Goal: Task Accomplishment & Management: Complete application form

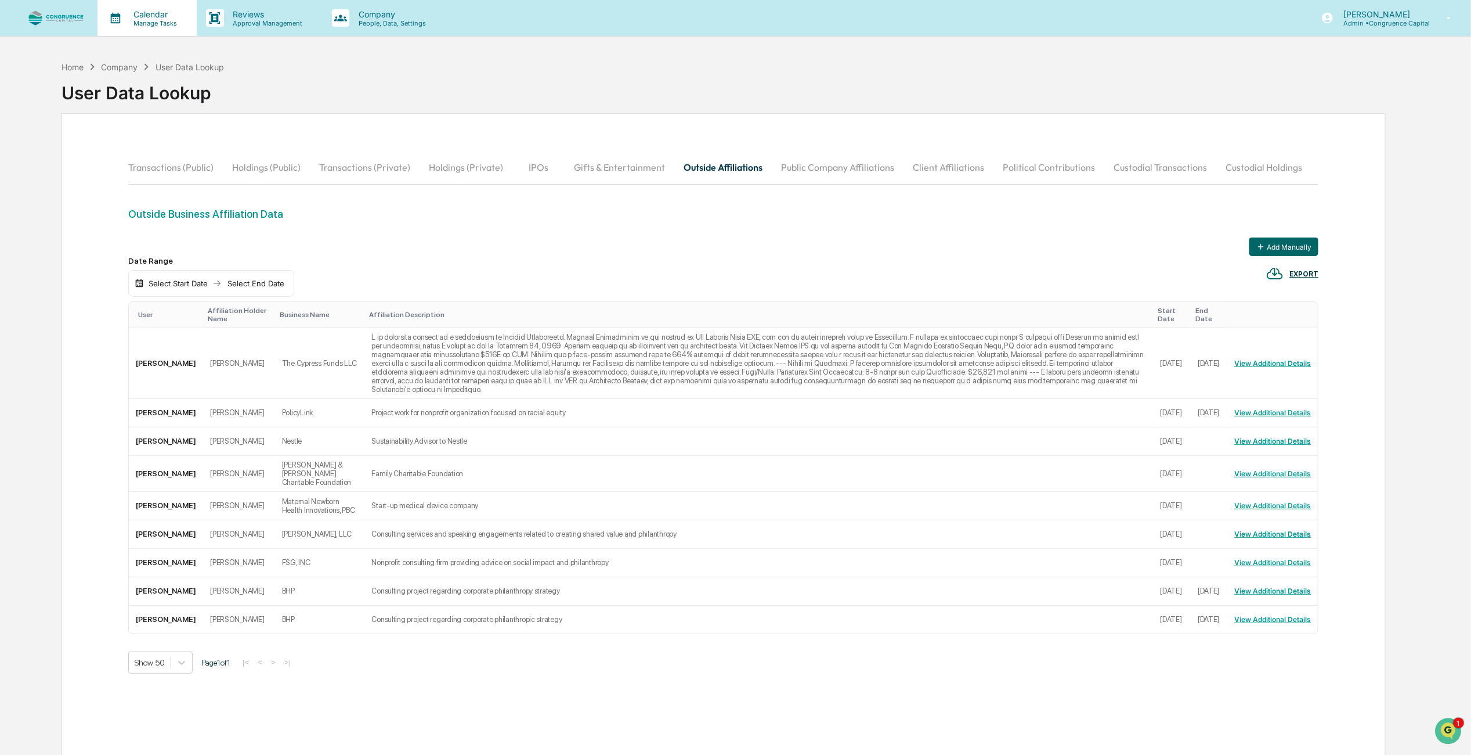
click at [151, 18] on p "Calendar" at bounding box center [153, 14] width 59 height 10
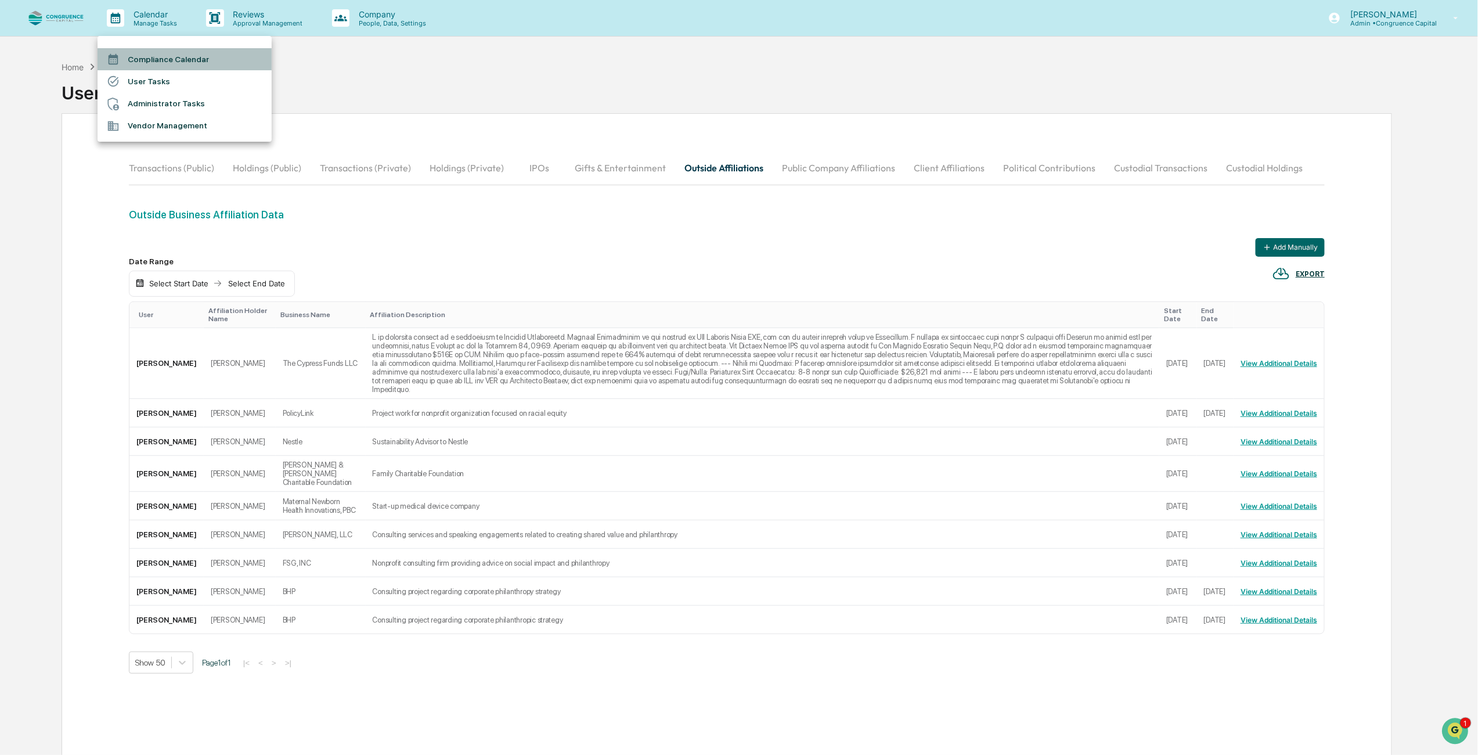
click at [150, 51] on li "Compliance Calendar" at bounding box center [185, 59] width 174 height 22
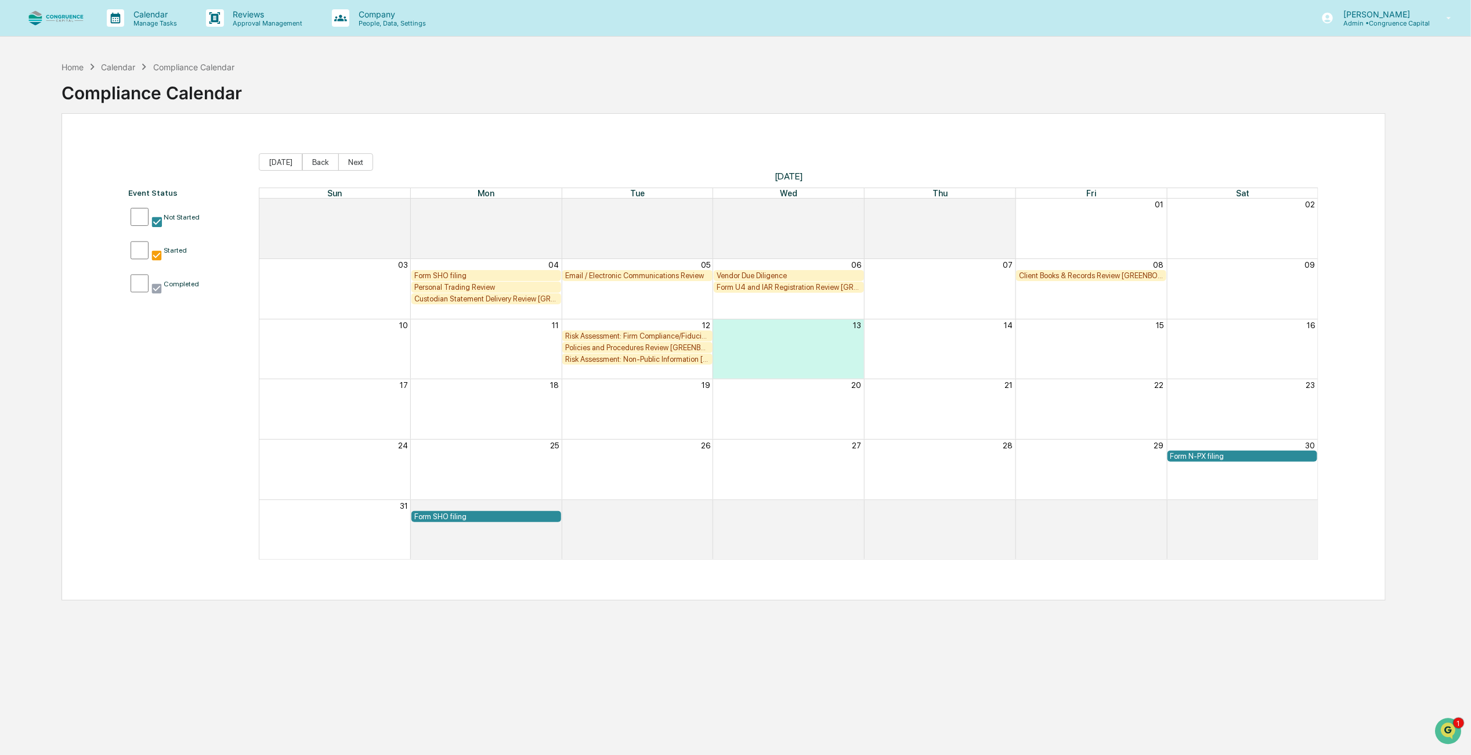
click at [469, 273] on div "Form SHO filing" at bounding box center [486, 275] width 145 height 9
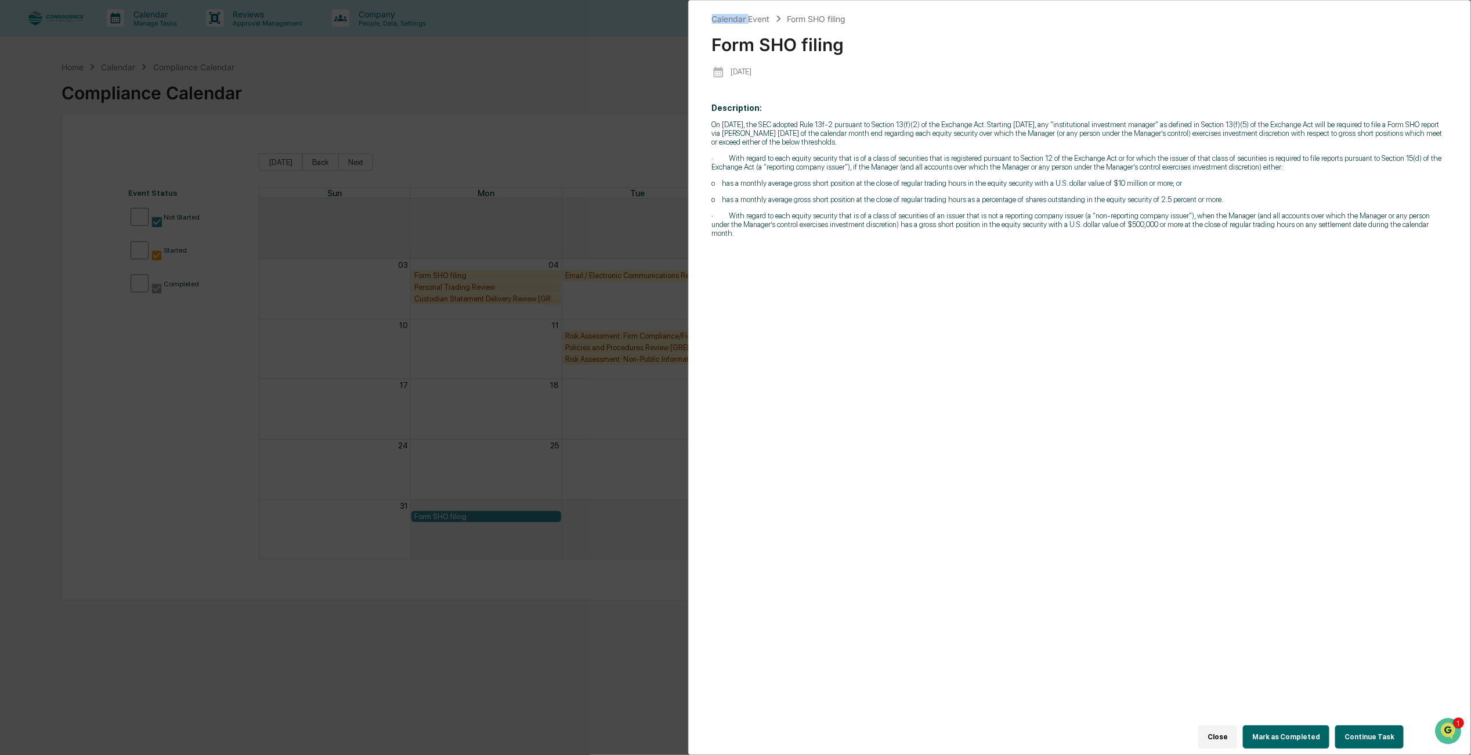
click at [469, 273] on div "Calendar Event Form SHO filing Form SHO filing 2025-08-04 Description: ​On Octo…" at bounding box center [735, 377] width 1471 height 755
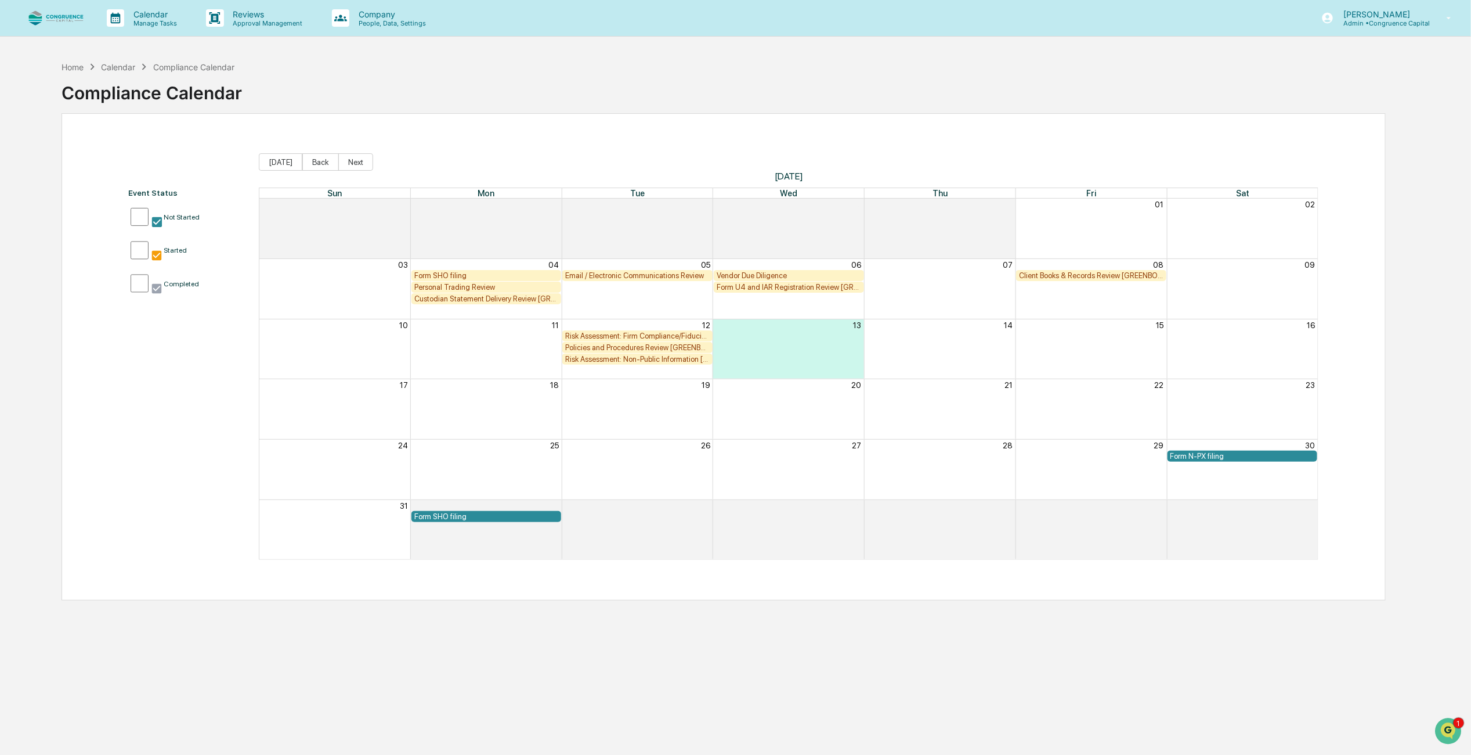
click at [467, 275] on div "Form SHO filing" at bounding box center [486, 275] width 145 height 9
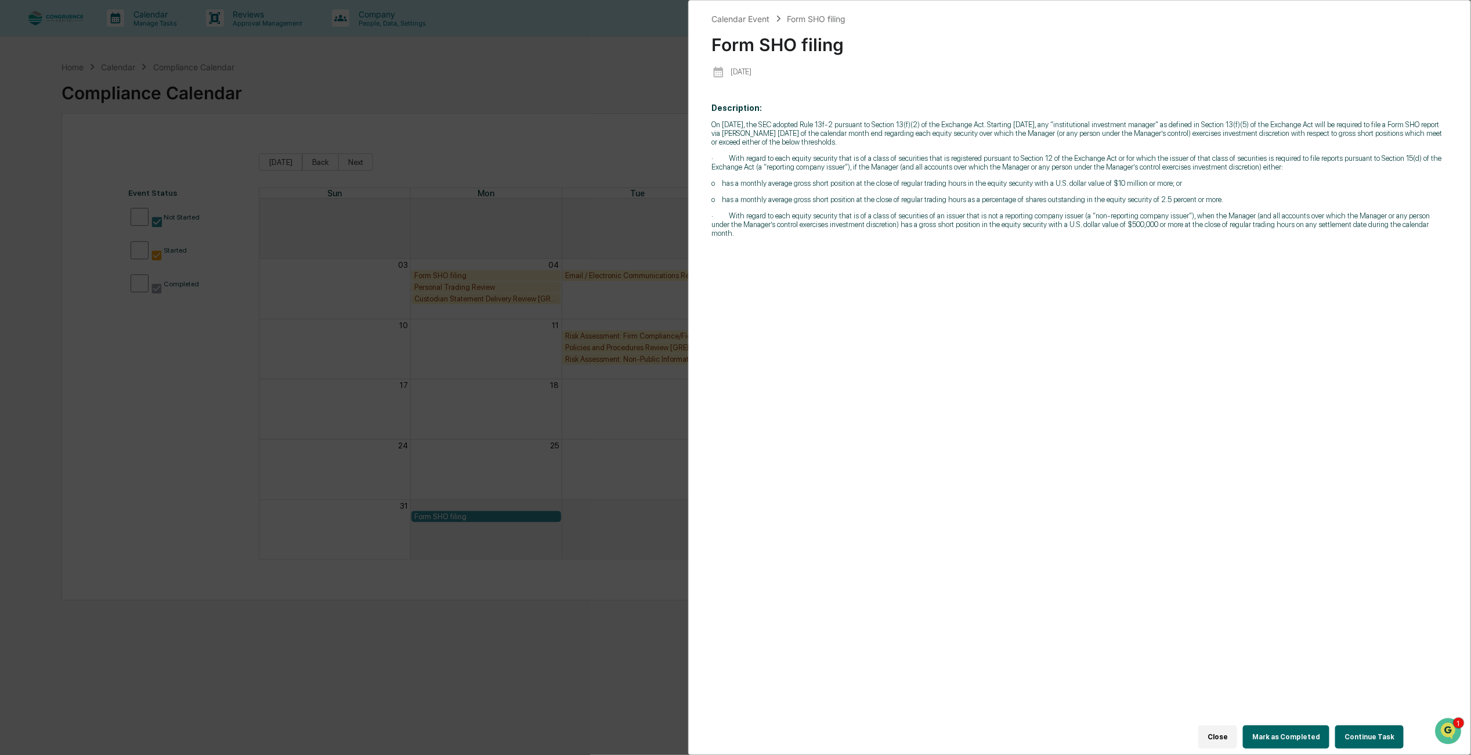
click at [529, 108] on div "Calendar Event Form SHO filing Form SHO filing 2025-08-04 Description: ​On Octo…" at bounding box center [735, 377] width 1471 height 755
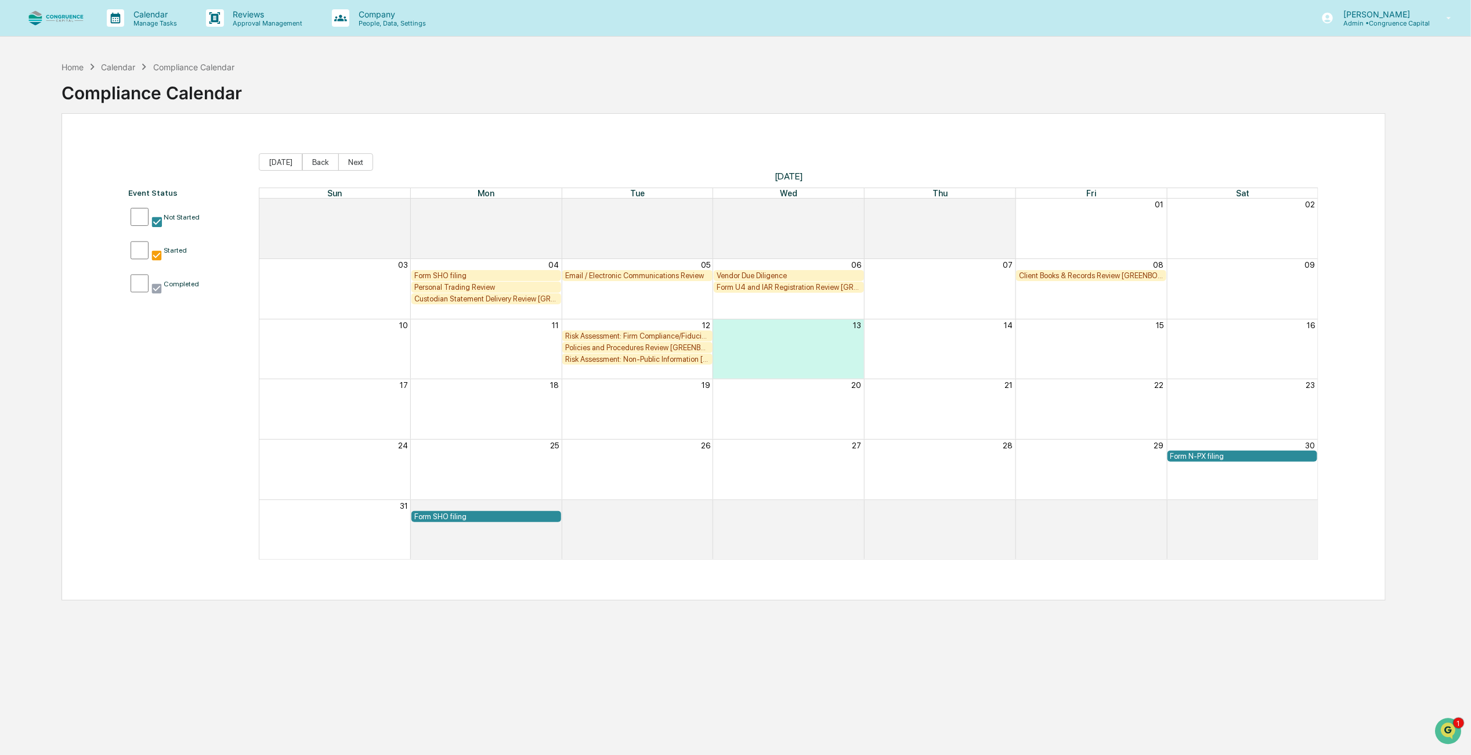
click at [500, 287] on div "Personal Trading Review" at bounding box center [486, 287] width 145 height 9
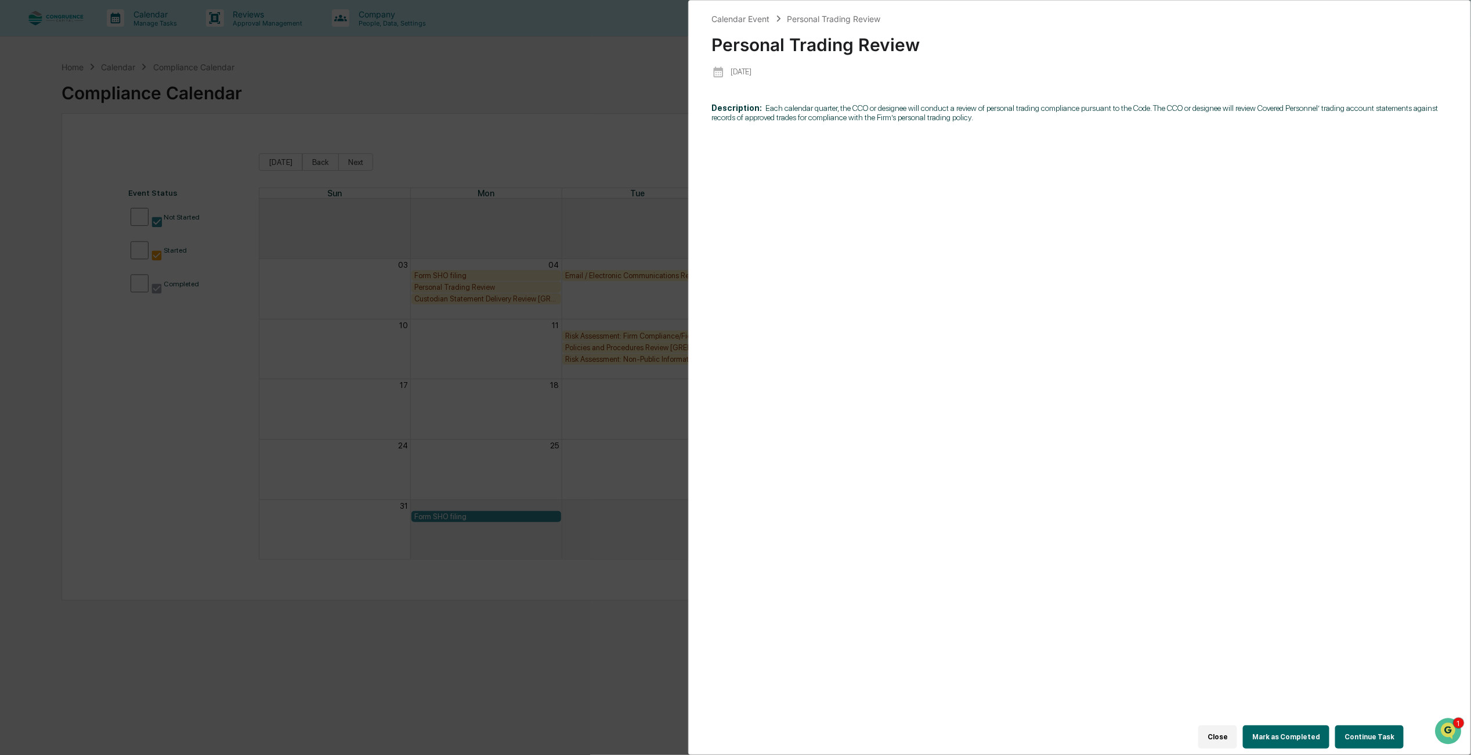
click at [500, 287] on div "Calendar Event Personal Trading Review Personal Trading Review 2025-08-04 Descr…" at bounding box center [735, 377] width 1471 height 755
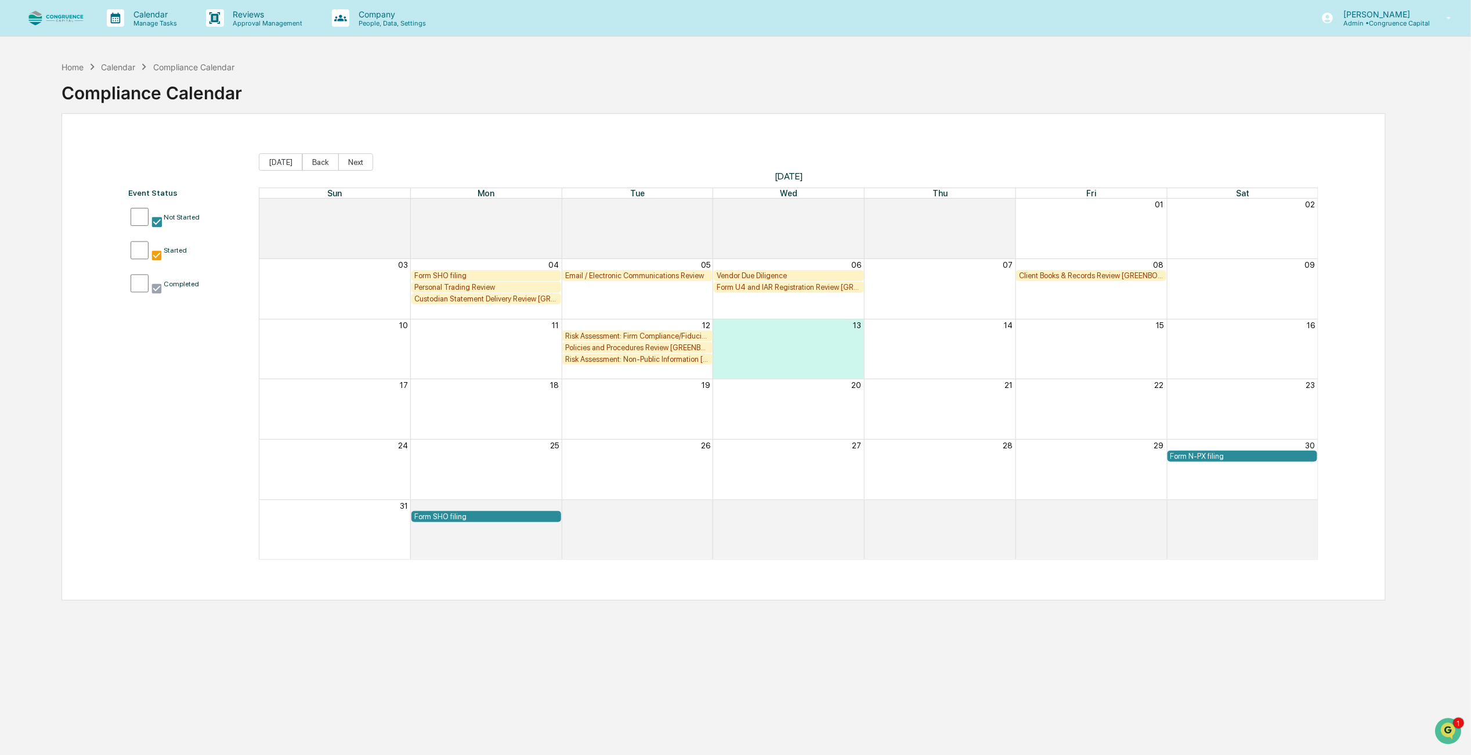
click at [500, 287] on div "Personal Trading Review" at bounding box center [486, 287] width 145 height 9
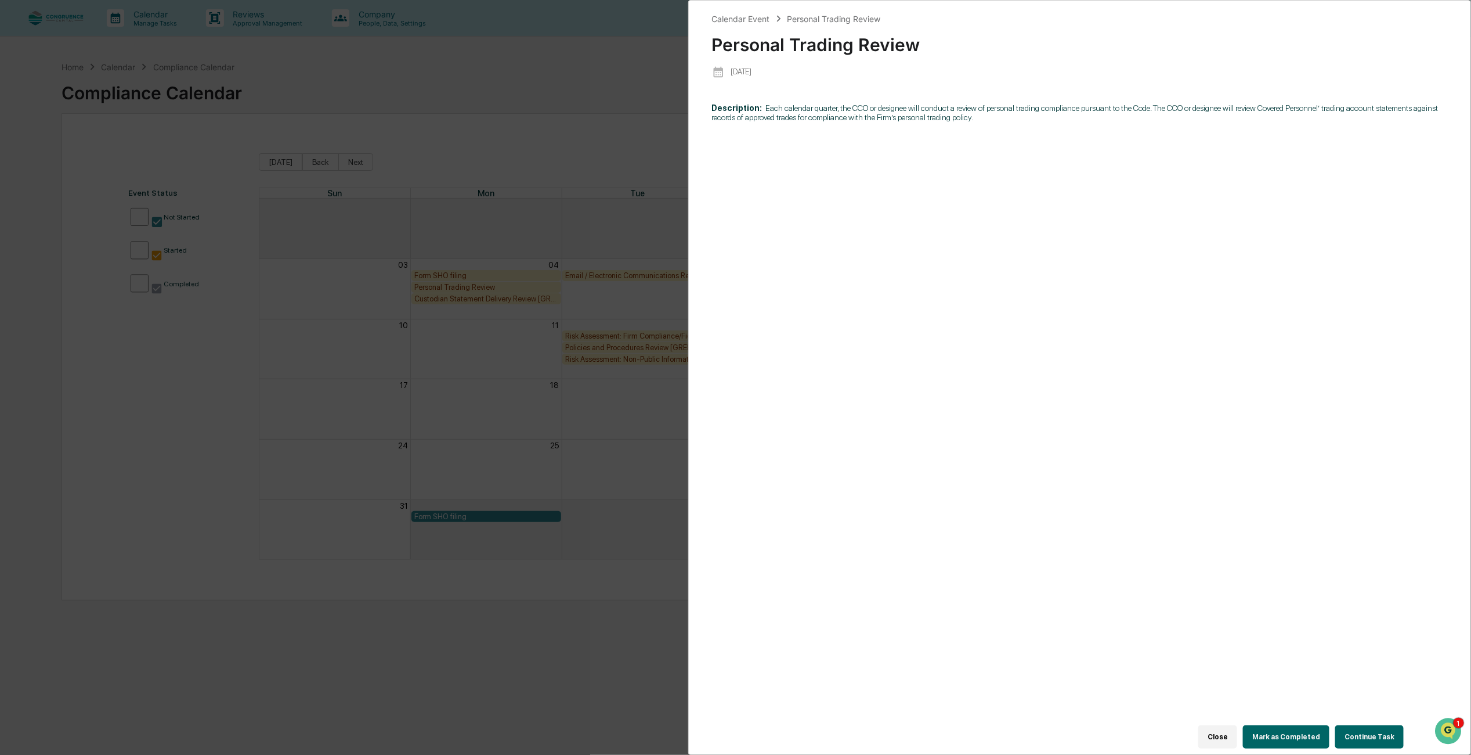
click at [1356, 725] on button "Continue Task" at bounding box center [1370, 736] width 68 height 23
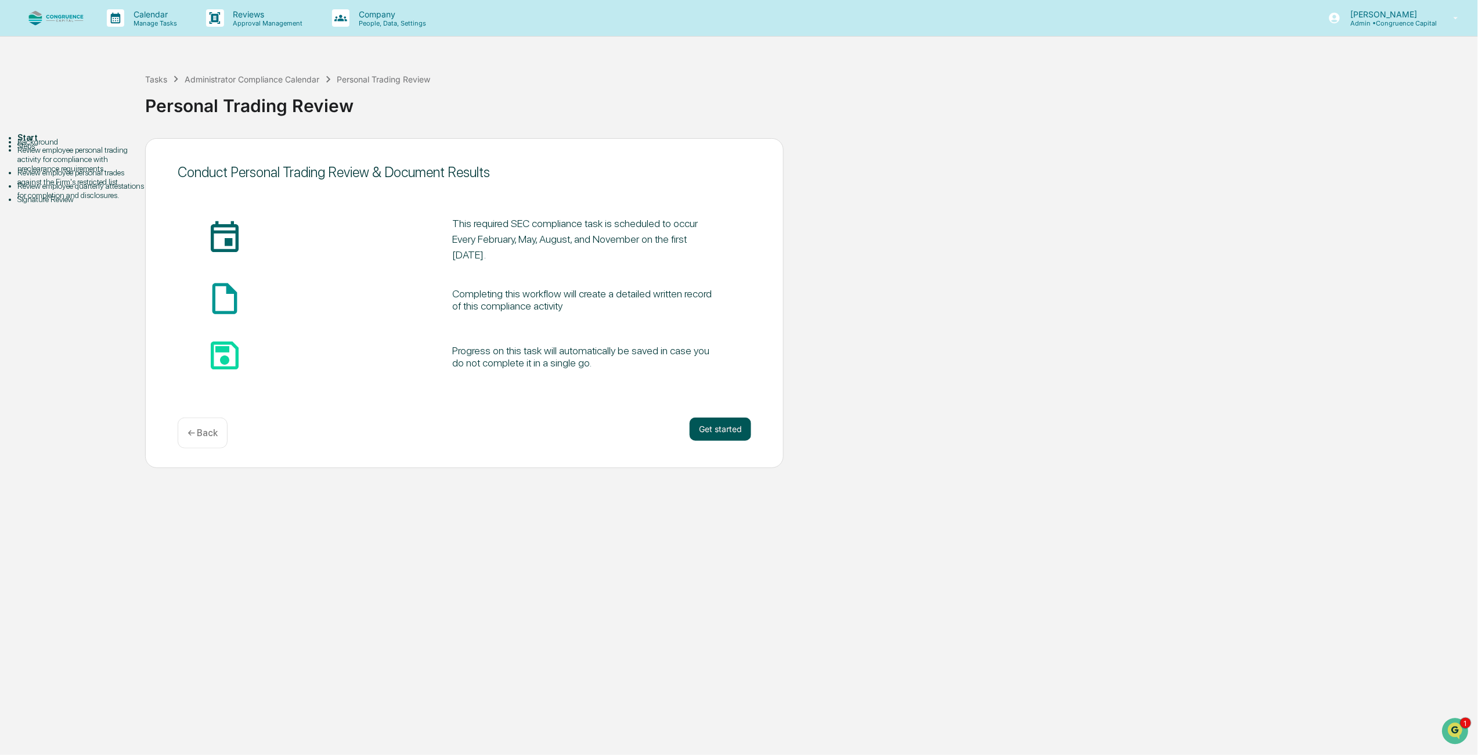
click at [720, 434] on button "Get started" at bounding box center [721, 428] width 62 height 23
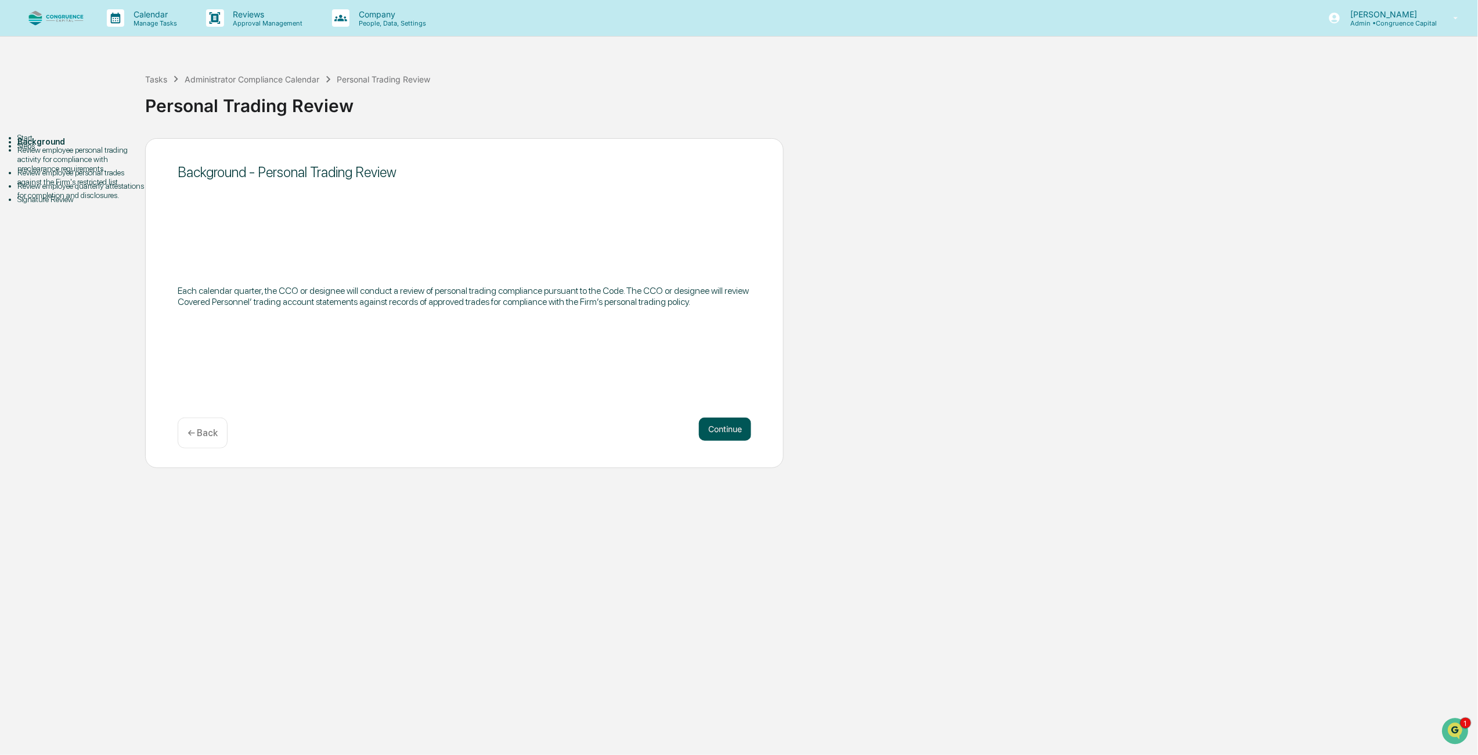
click at [720, 434] on button "Continue" at bounding box center [725, 428] width 52 height 23
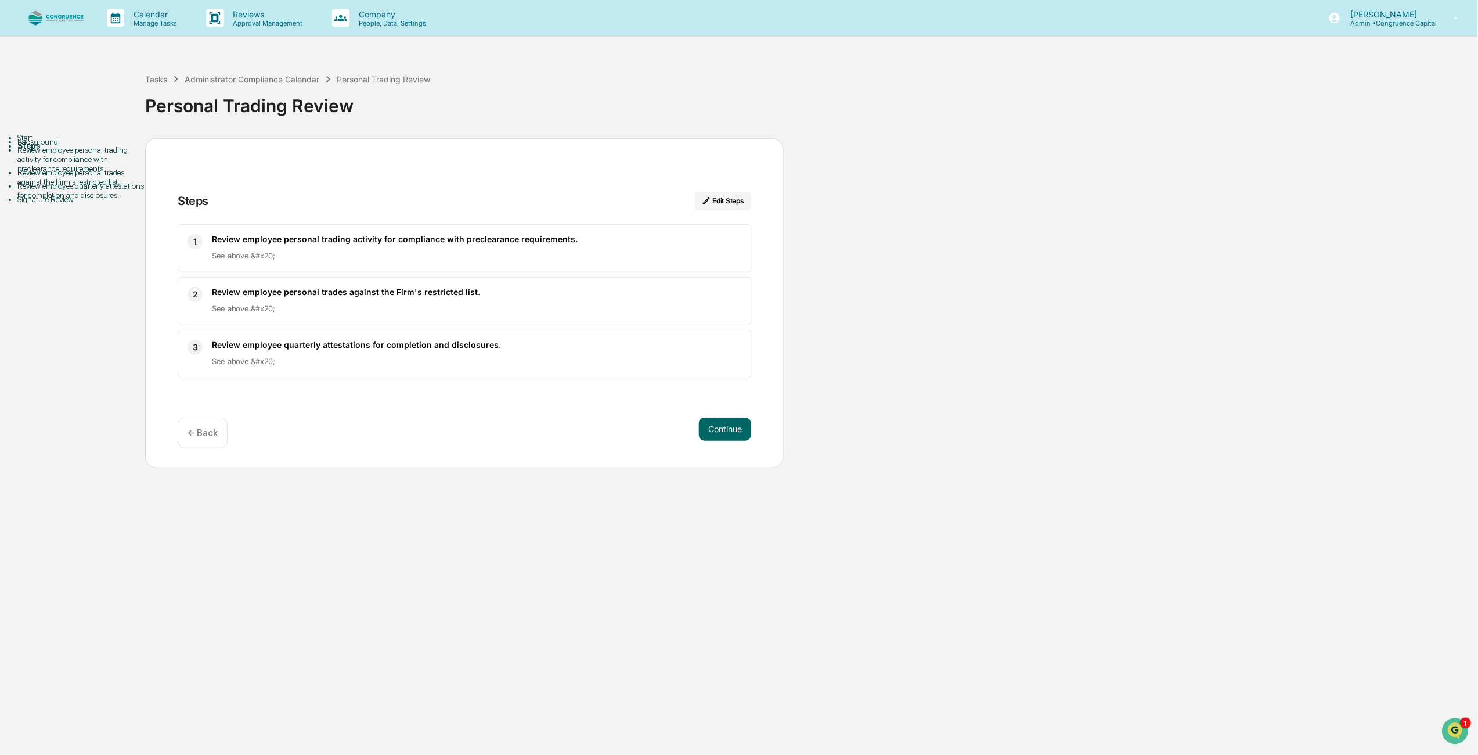
click at [919, 345] on div "Start Background Steps Review employee personal trading activity for compliance…" at bounding box center [739, 303] width 1466 height 330
click at [738, 425] on button "Continue" at bounding box center [725, 428] width 52 height 23
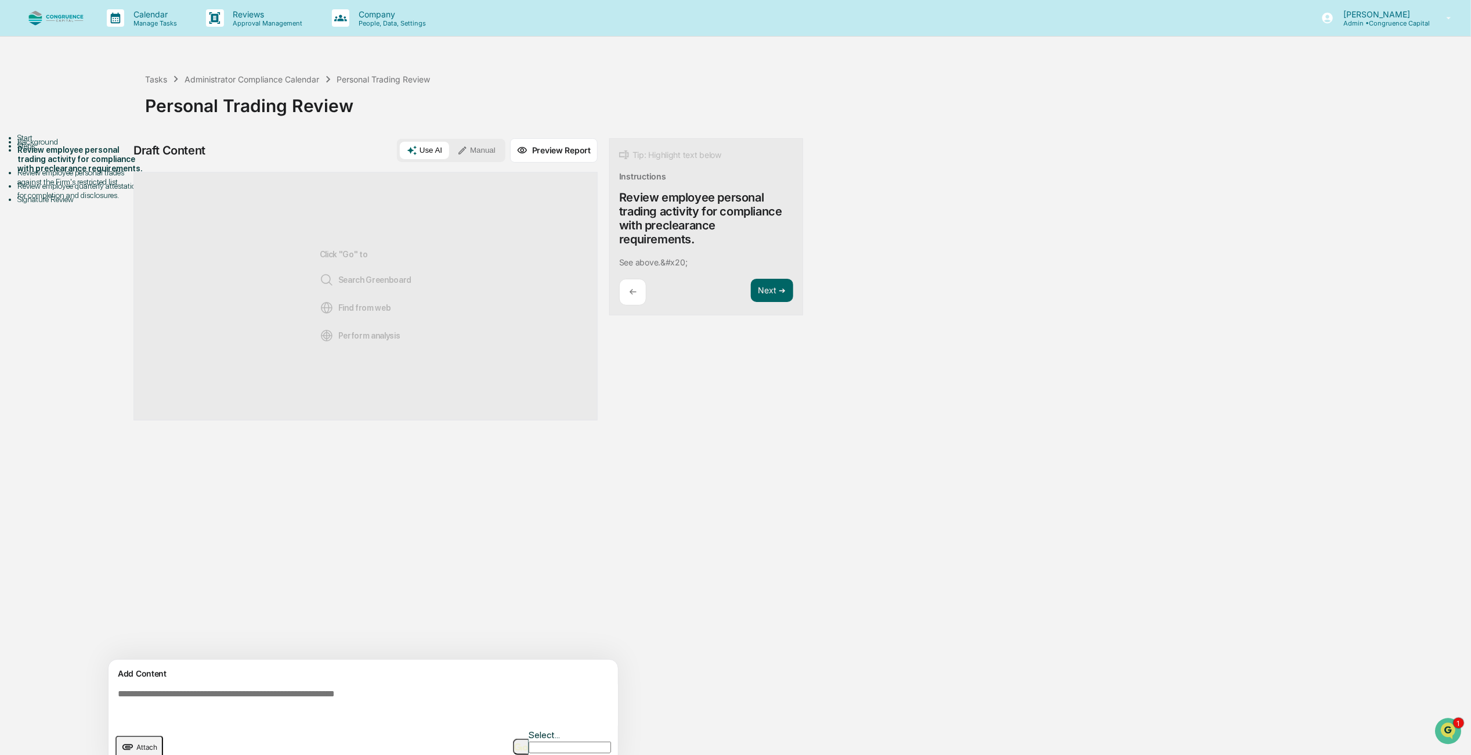
scroll to position [9, 0]
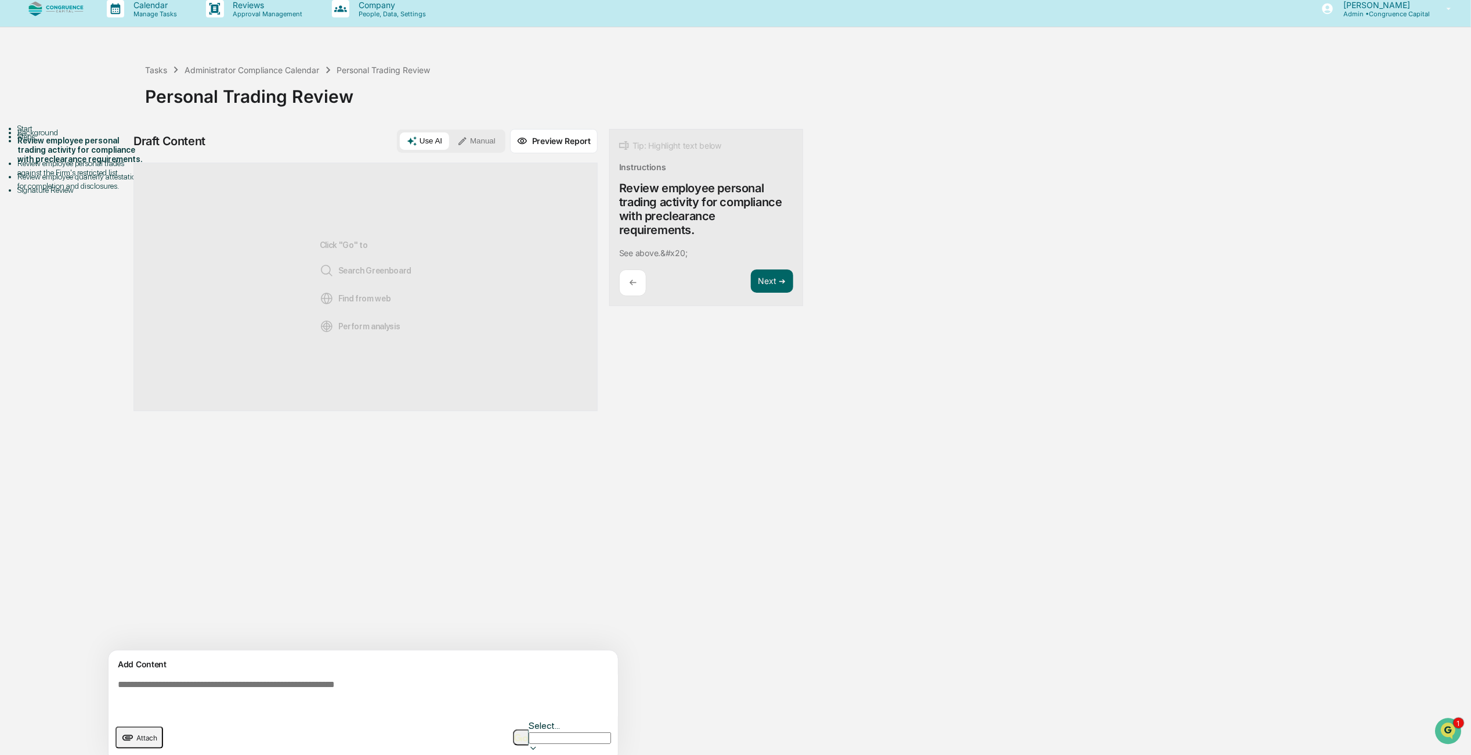
click at [435, 281] on div "Click "Go" to Search Greenboard Find from web Perform analysis" at bounding box center [365, 287] width 464 height 248
click at [1217, 257] on div "Start Background Steps Review employee personal trading activity for compliance…" at bounding box center [736, 449] width 1460 height 641
click at [770, 281] on button "Next ➔" at bounding box center [772, 281] width 42 height 24
click at [771, 264] on button "Next ➔" at bounding box center [772, 267] width 42 height 24
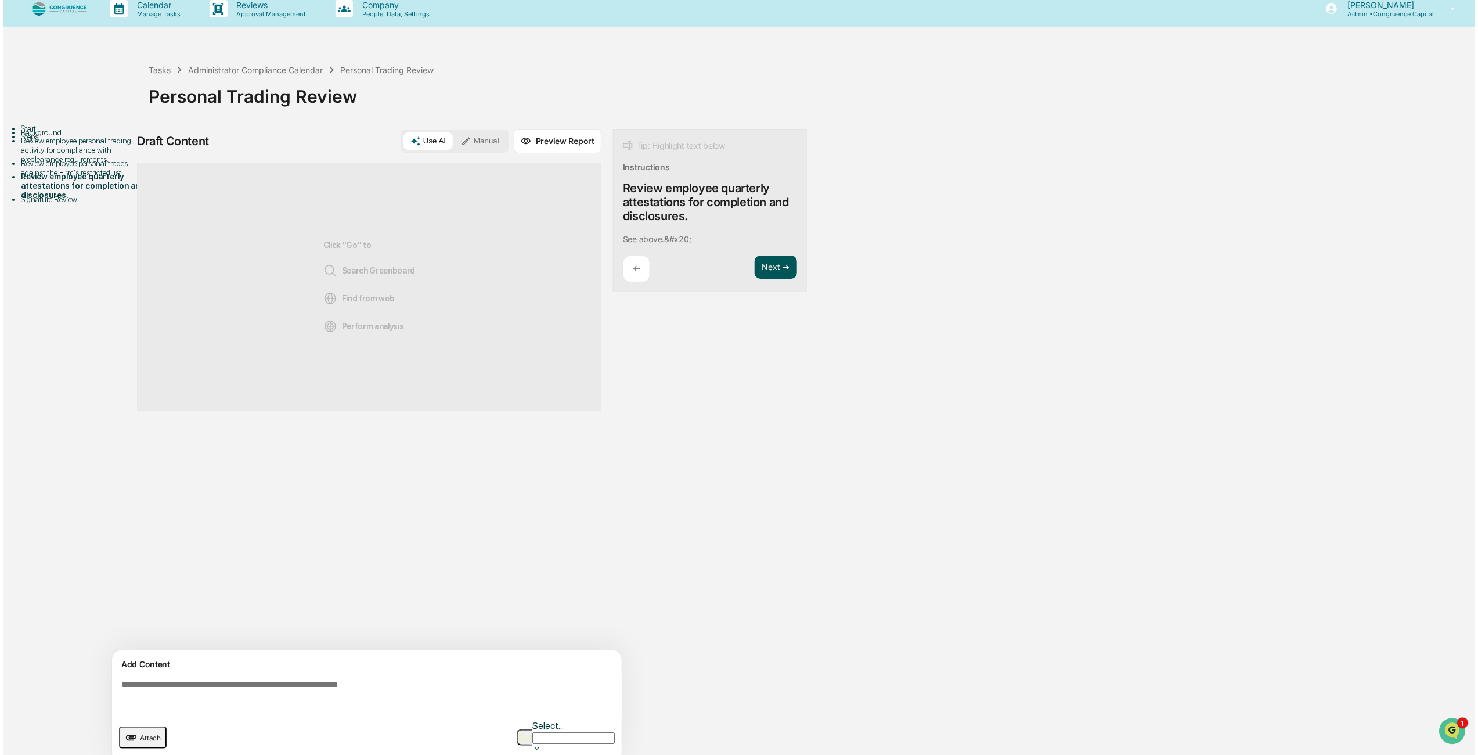
scroll to position [0, 0]
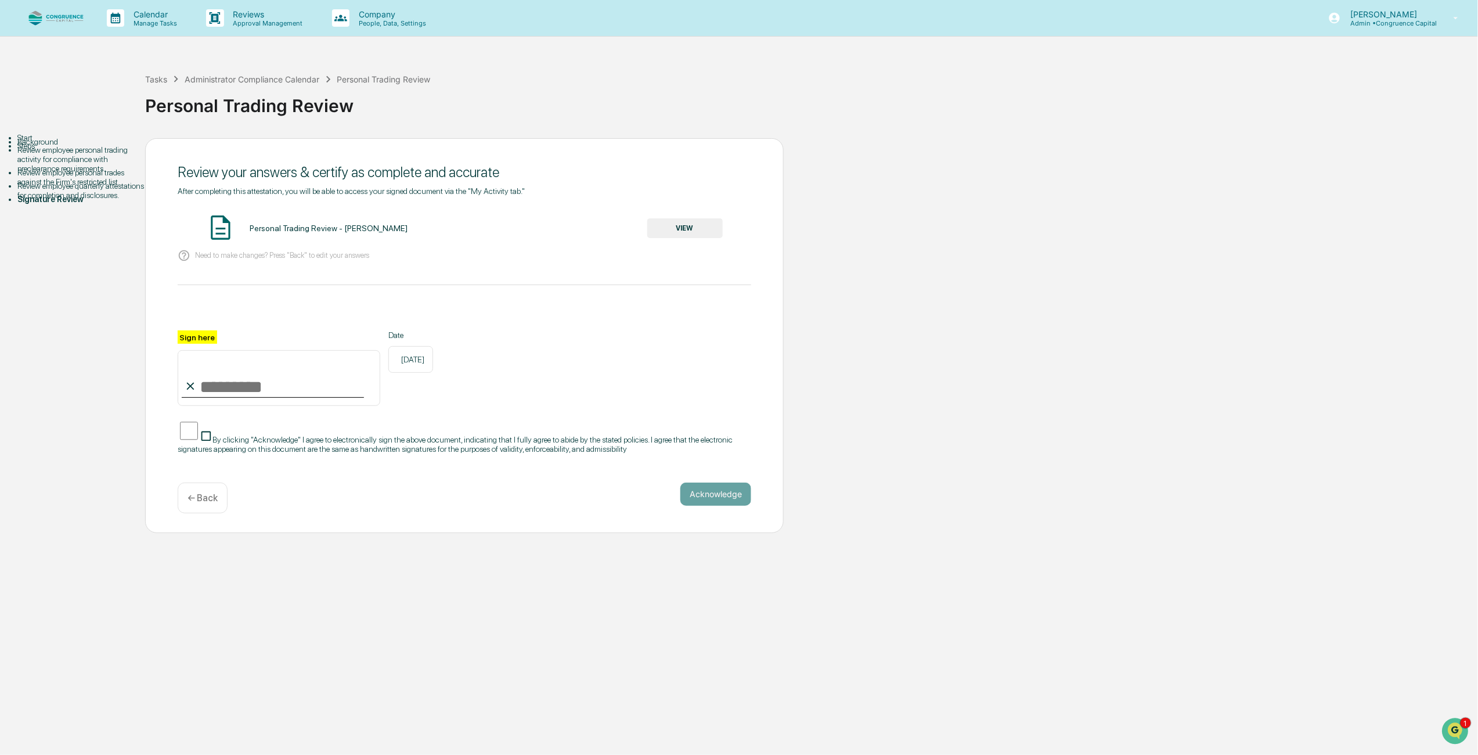
click at [225, 394] on input "Sign here" at bounding box center [279, 378] width 203 height 56
type input "**********"
click at [708, 498] on button "Acknowledge" at bounding box center [715, 493] width 71 height 23
click at [720, 515] on button "Acknowledge" at bounding box center [715, 507] width 71 height 23
click at [663, 229] on button "VIEW" at bounding box center [684, 228] width 75 height 20
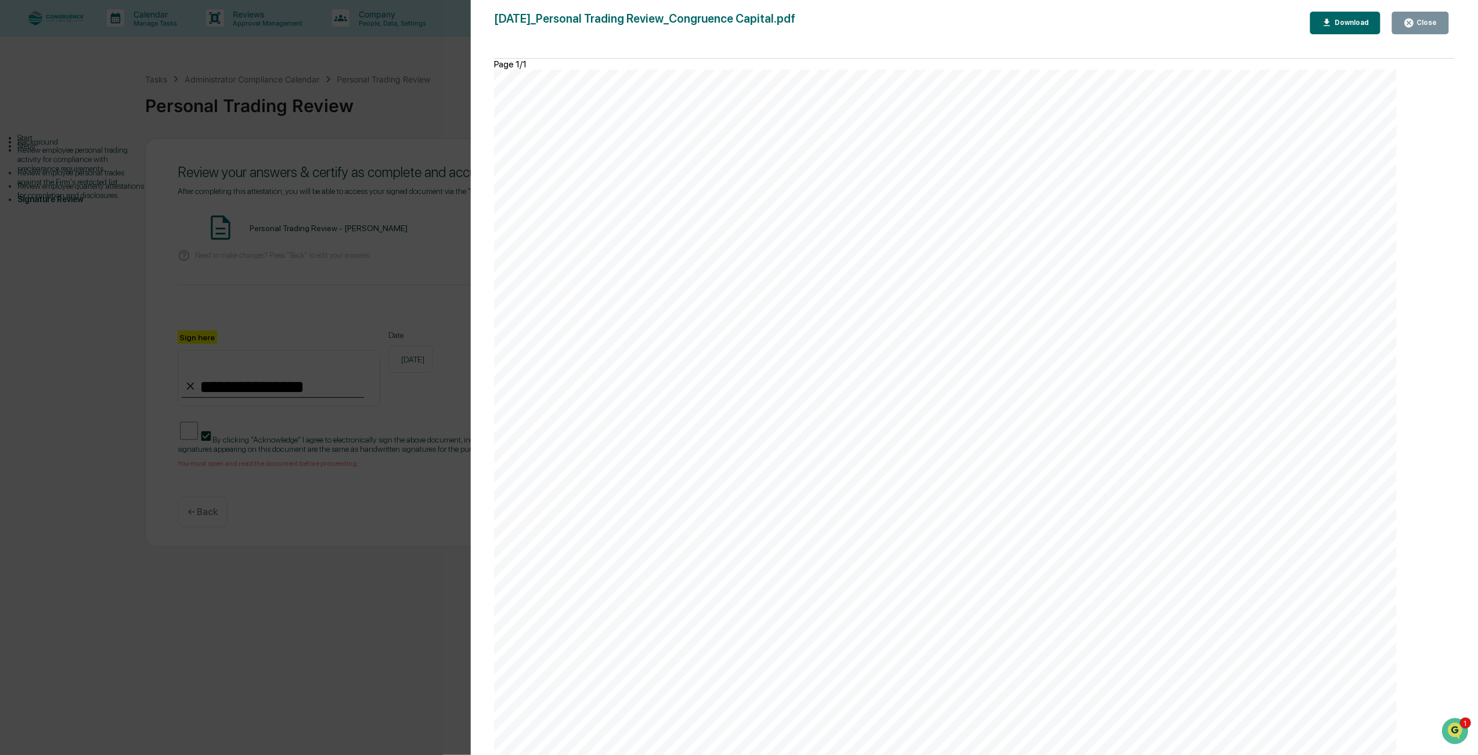
click at [1430, 21] on div "Close" at bounding box center [1425, 23] width 23 height 8
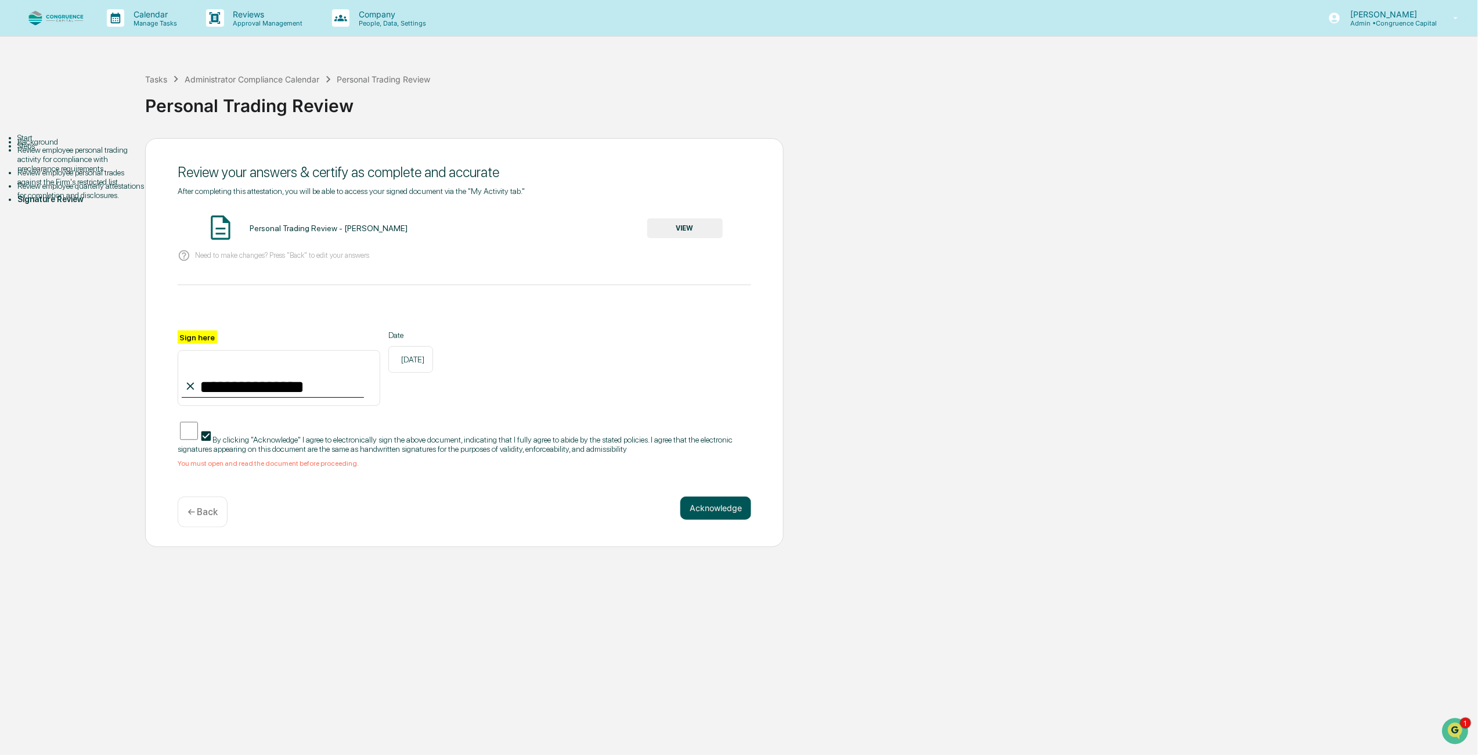
click at [721, 519] on button "Acknowledge" at bounding box center [715, 507] width 71 height 23
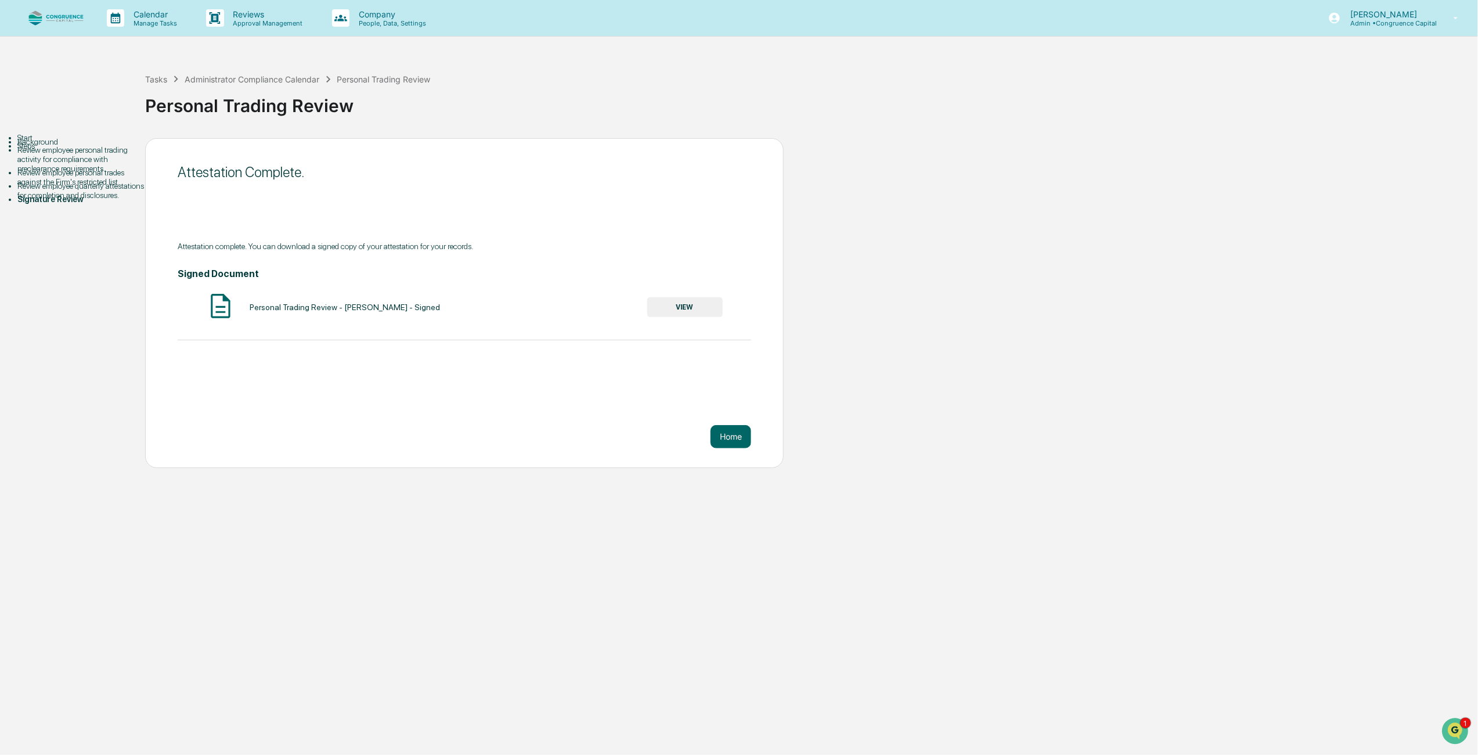
click at [686, 306] on button "VIEW" at bounding box center [684, 307] width 75 height 20
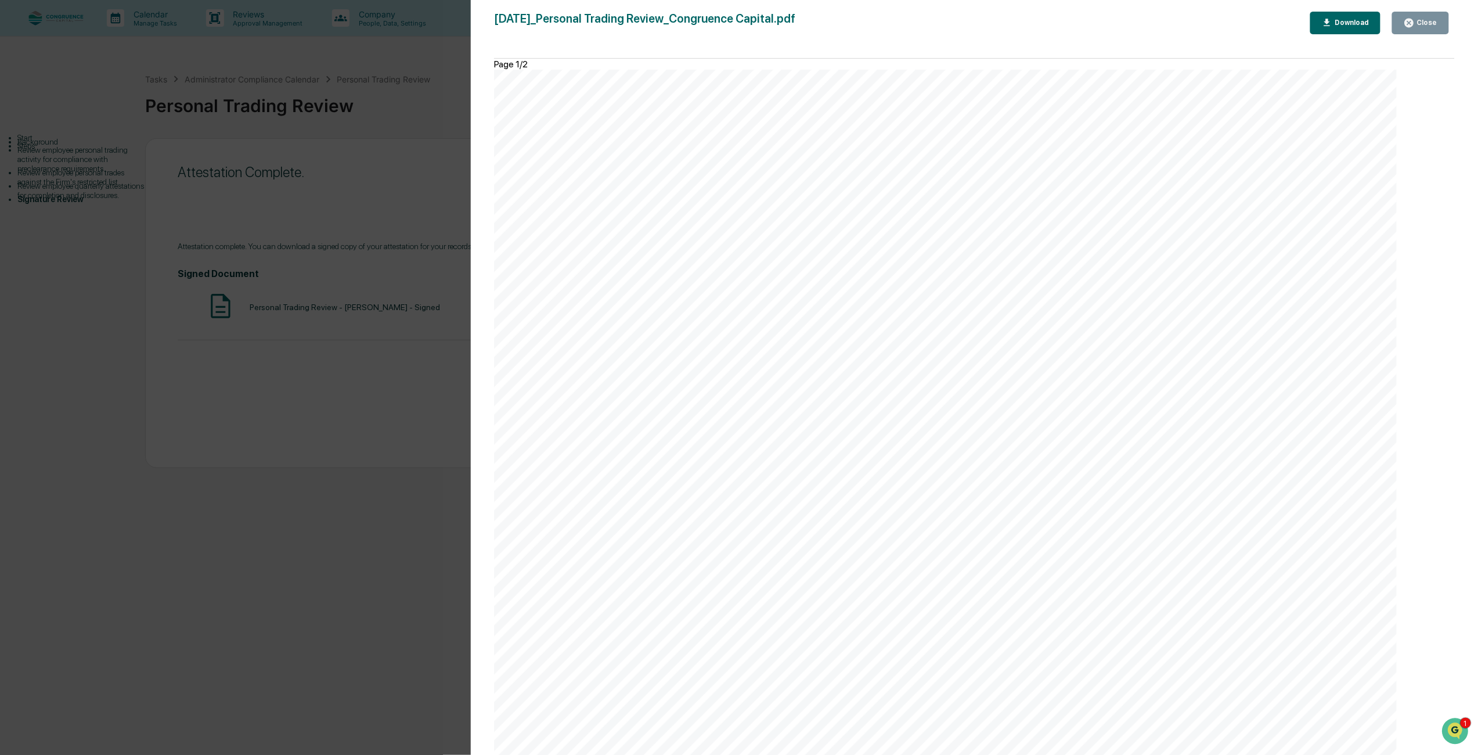
click at [1414, 20] on icon "button" at bounding box center [1408, 22] width 11 height 11
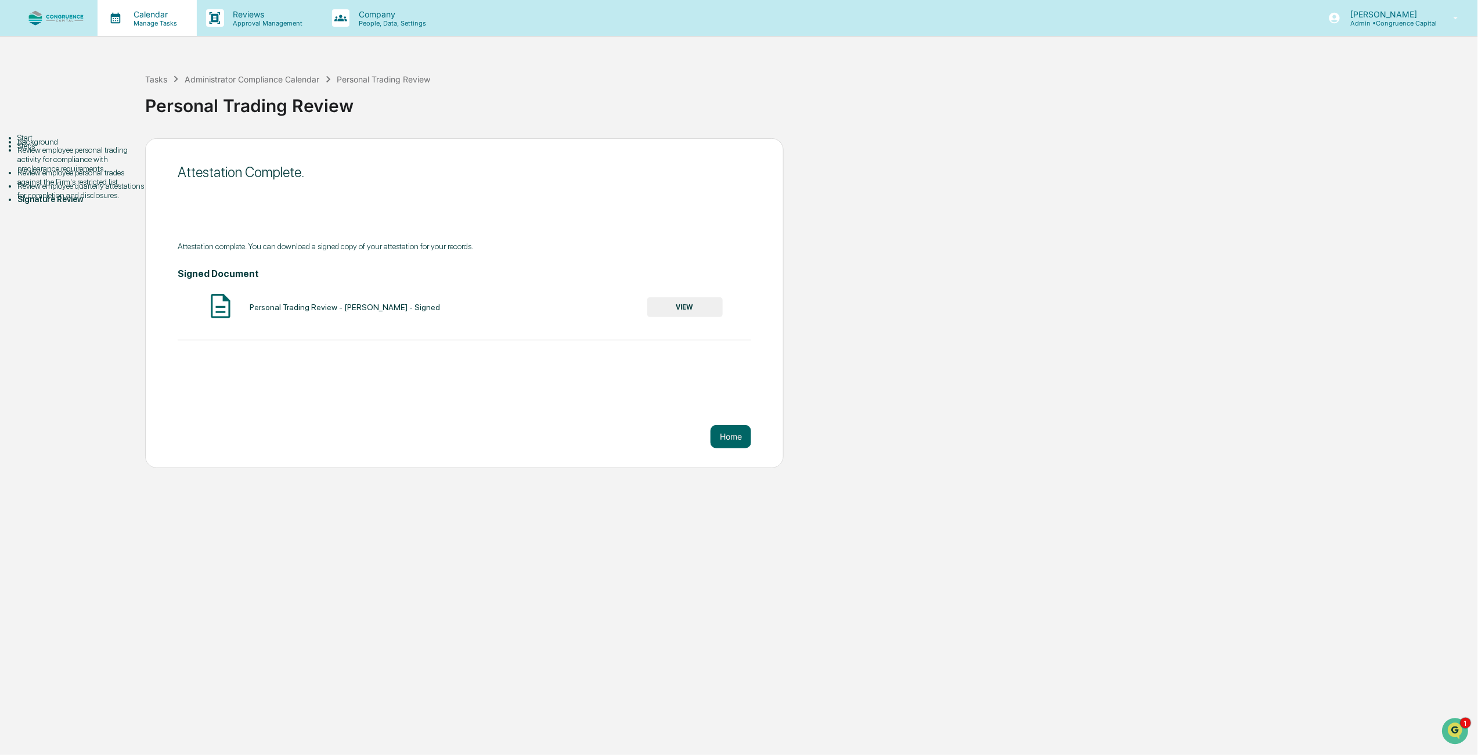
click at [147, 15] on p "Calendar" at bounding box center [153, 14] width 59 height 10
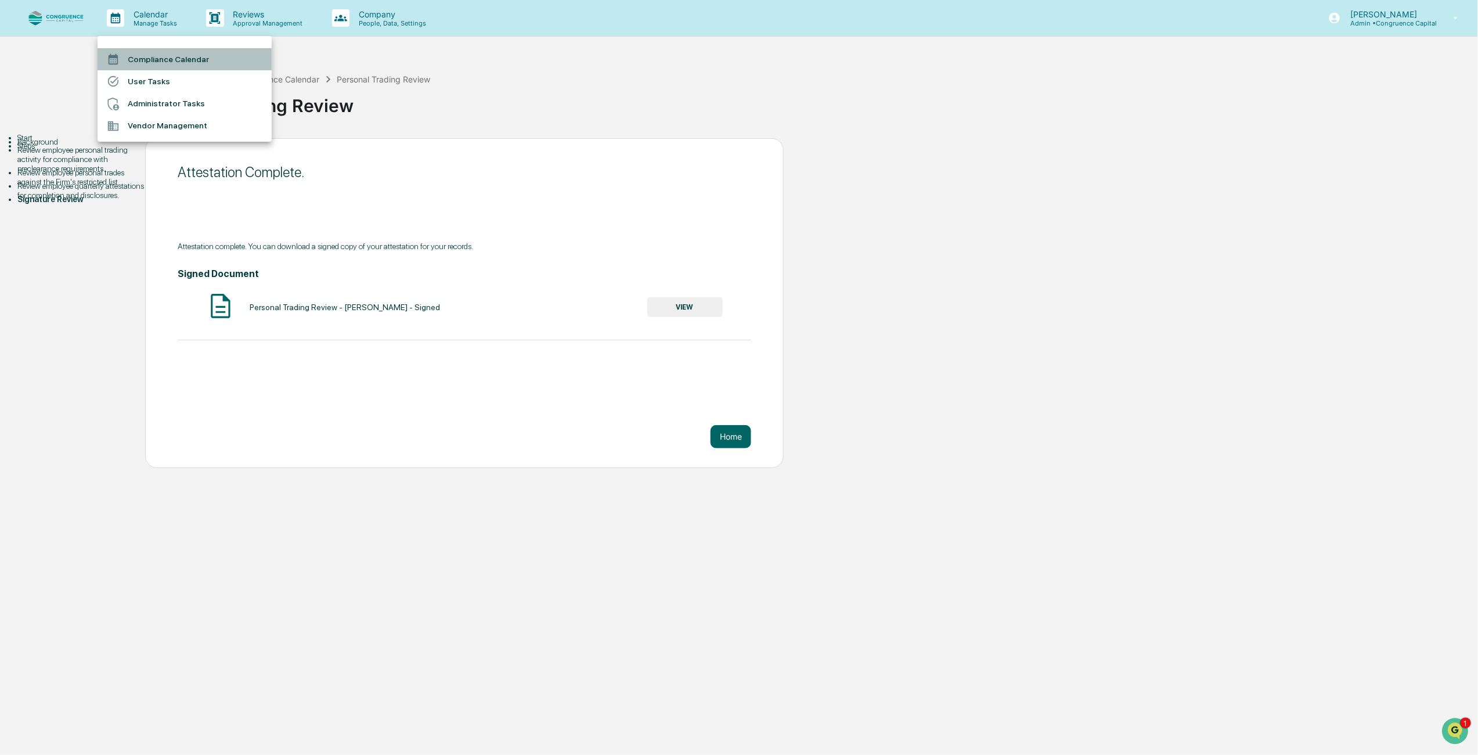
click at [151, 60] on li "Compliance Calendar" at bounding box center [185, 59] width 174 height 22
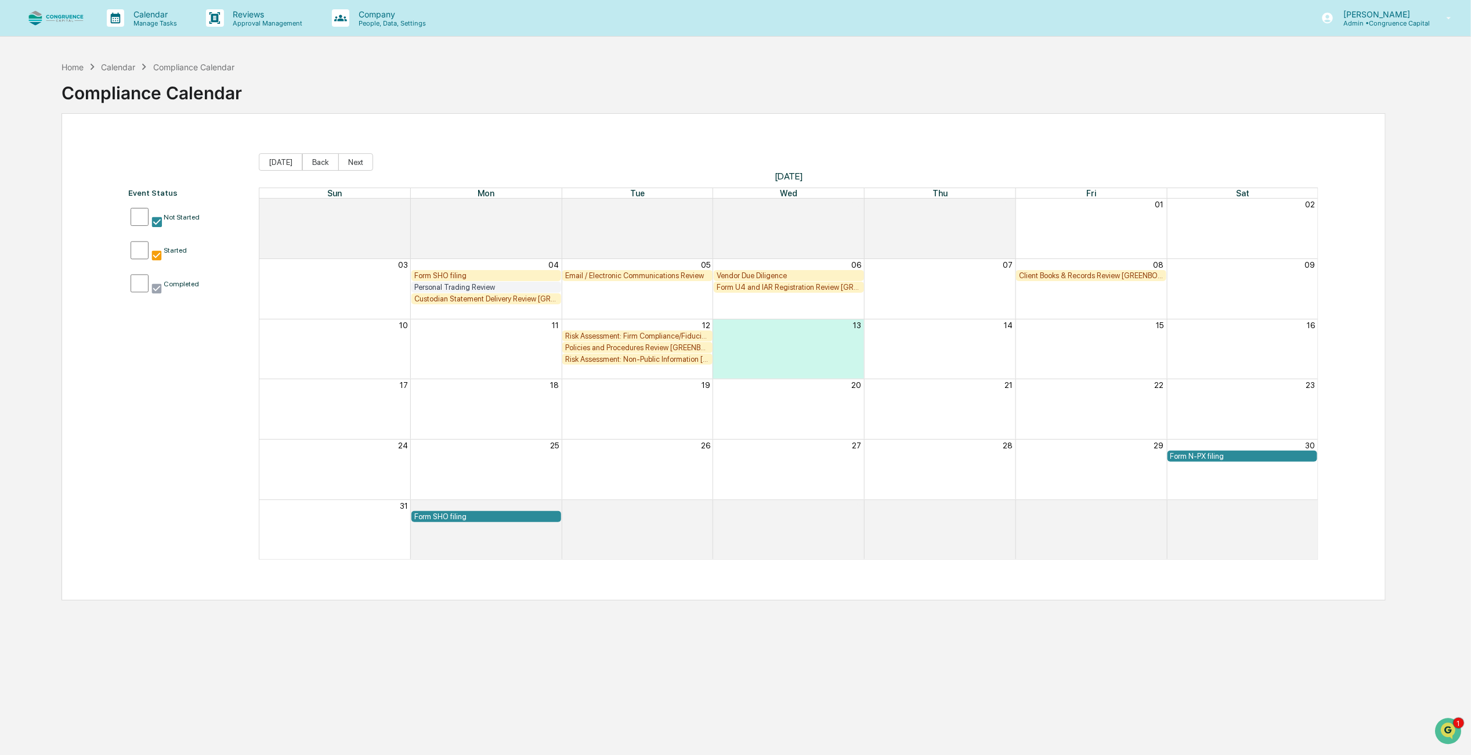
click at [461, 287] on div "Personal Trading Review" at bounding box center [486, 287] width 145 height 9
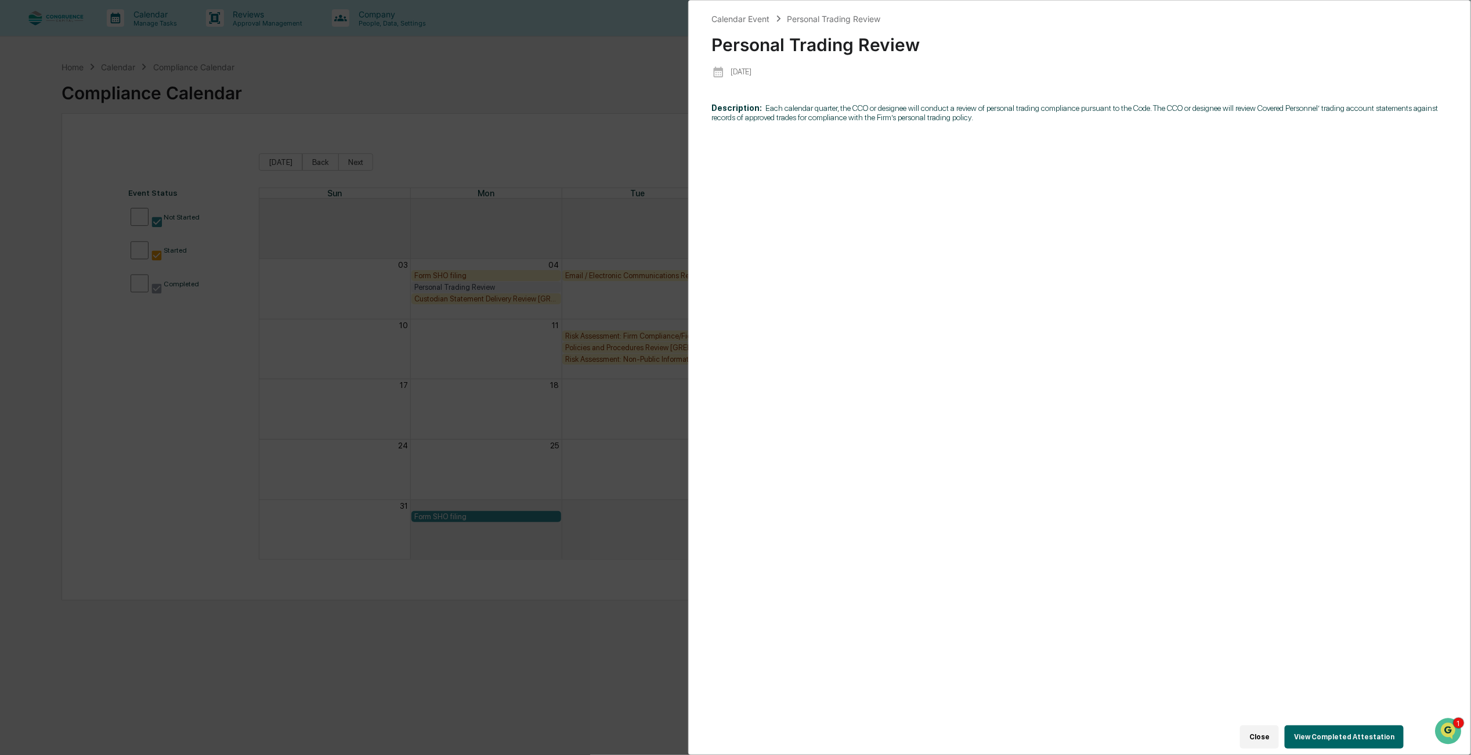
click at [100, 386] on div "Calendar Event Personal Trading Review Personal Trading Review 2025-08-04 Descr…" at bounding box center [735, 377] width 1471 height 755
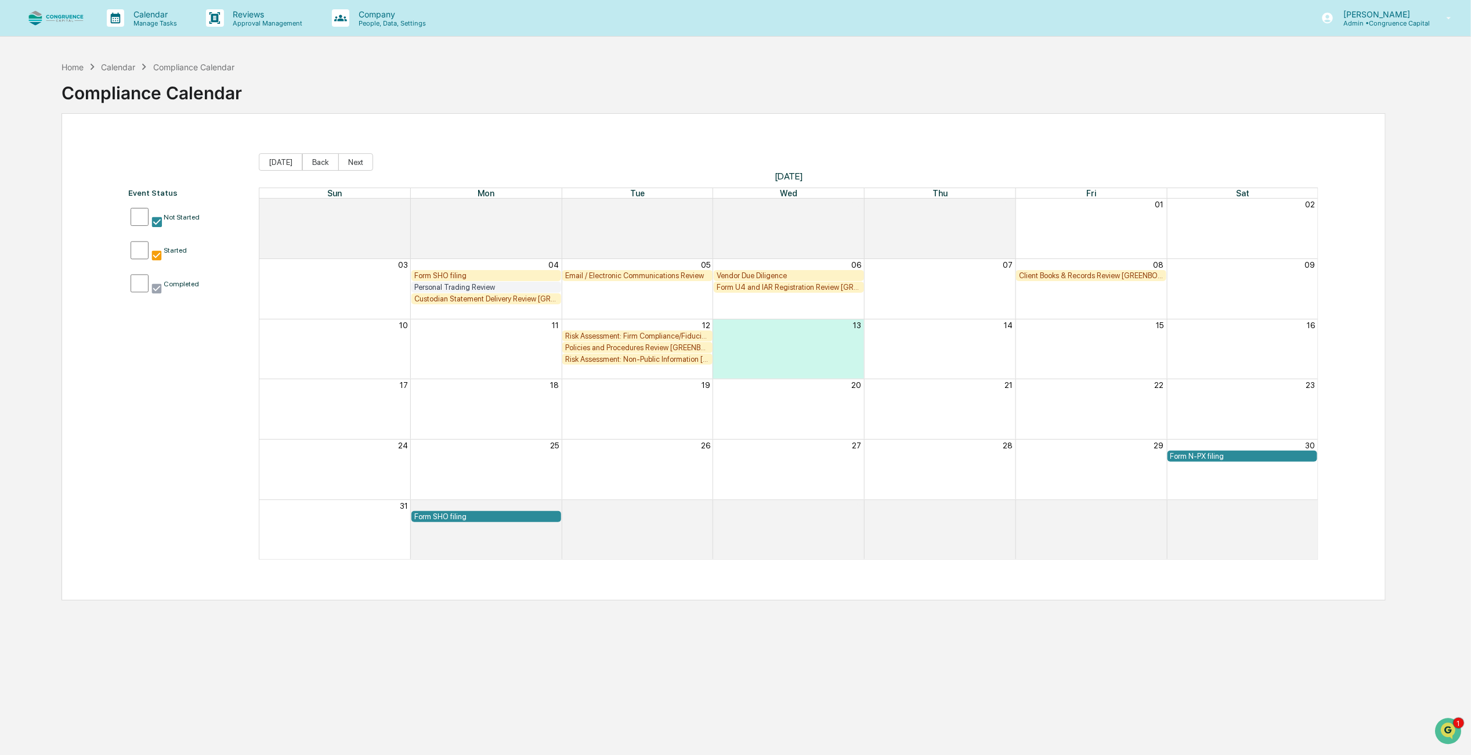
click at [464, 273] on div "Form SHO filing" at bounding box center [486, 275] width 145 height 9
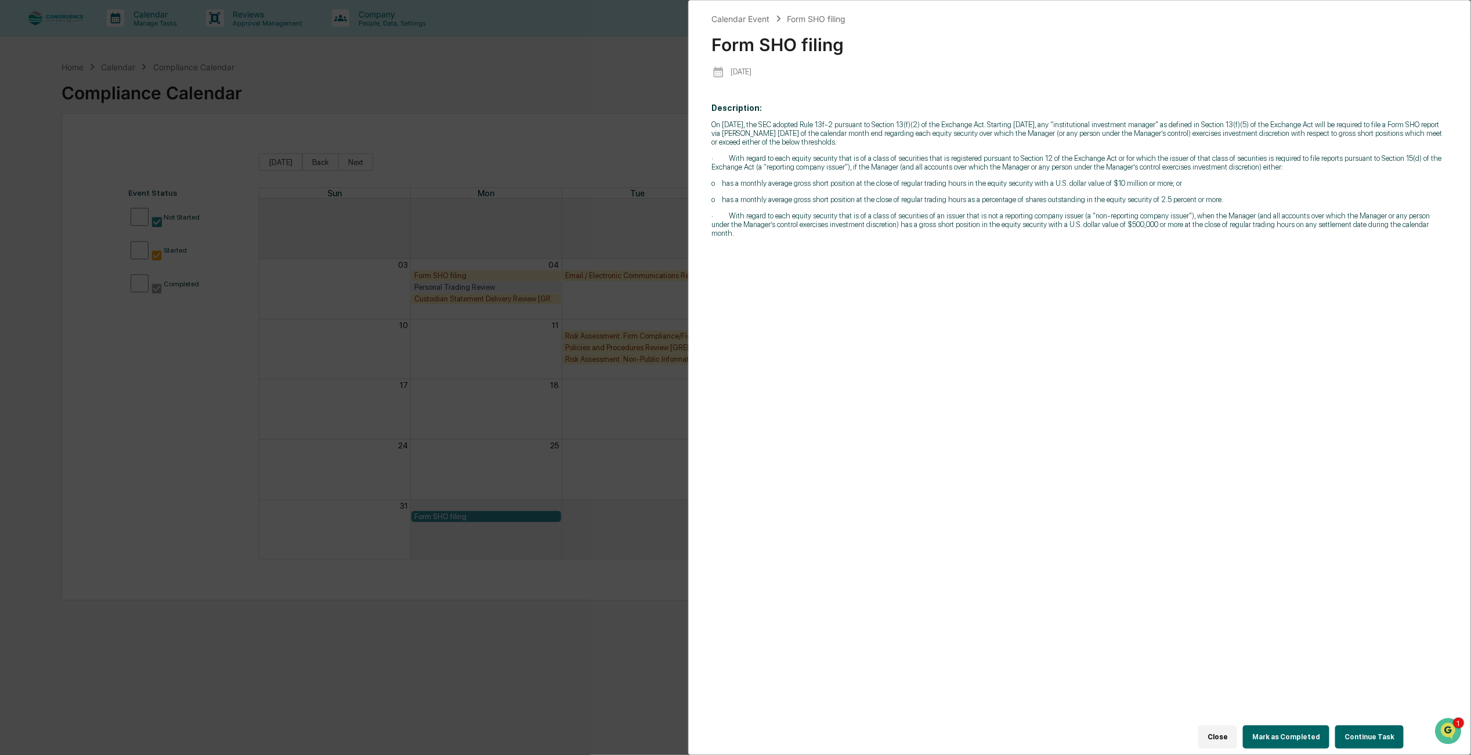
click at [1351, 725] on button "Continue Task" at bounding box center [1370, 736] width 68 height 23
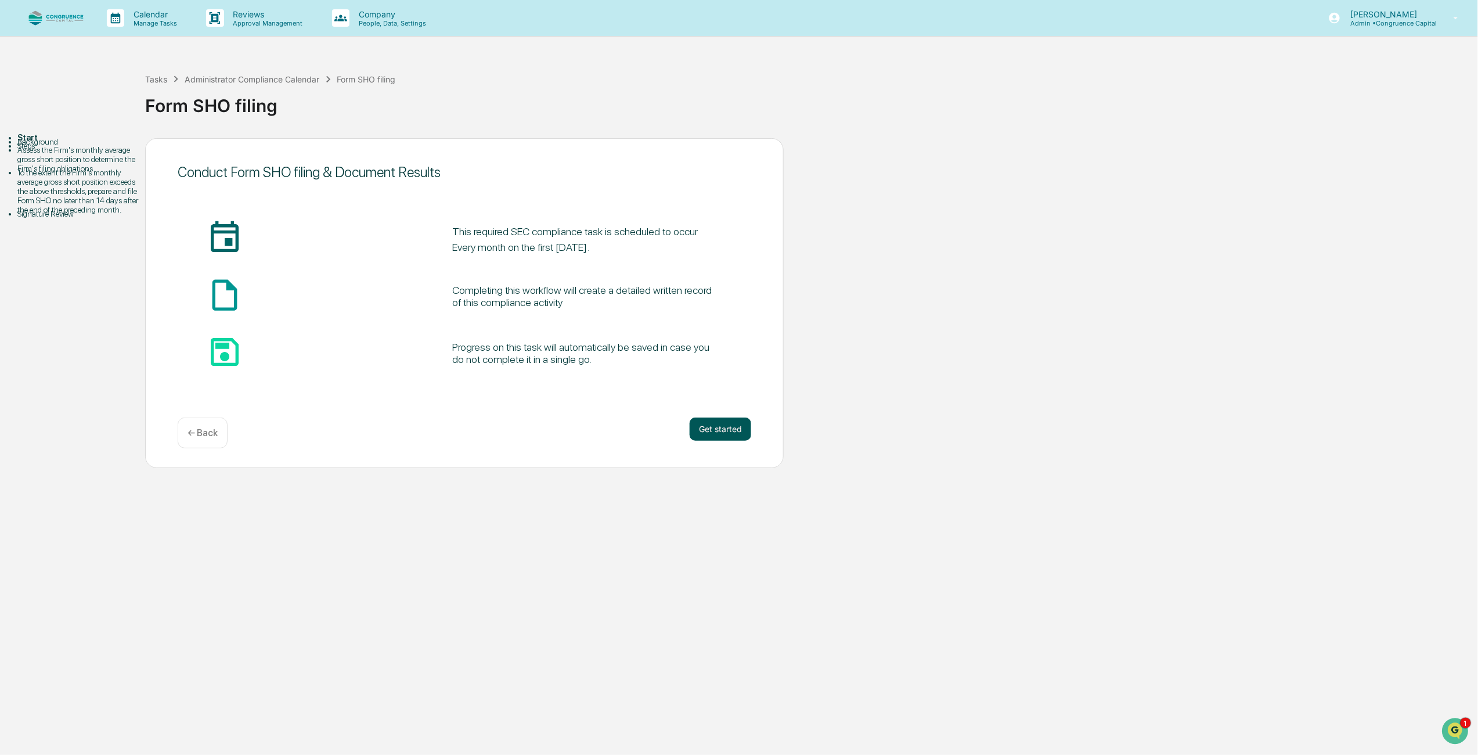
click at [738, 430] on button "Get started" at bounding box center [721, 428] width 62 height 23
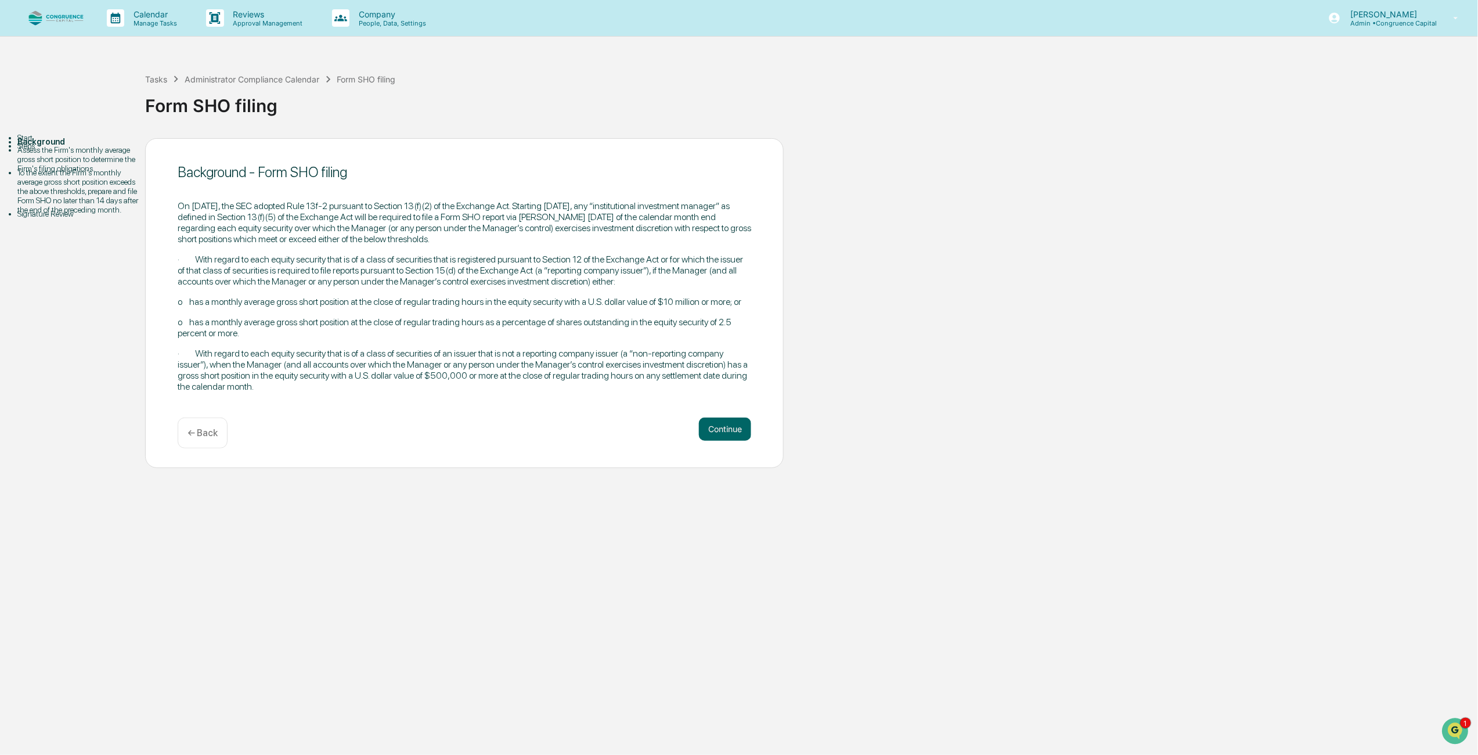
click at [738, 430] on button "Continue" at bounding box center [725, 428] width 52 height 23
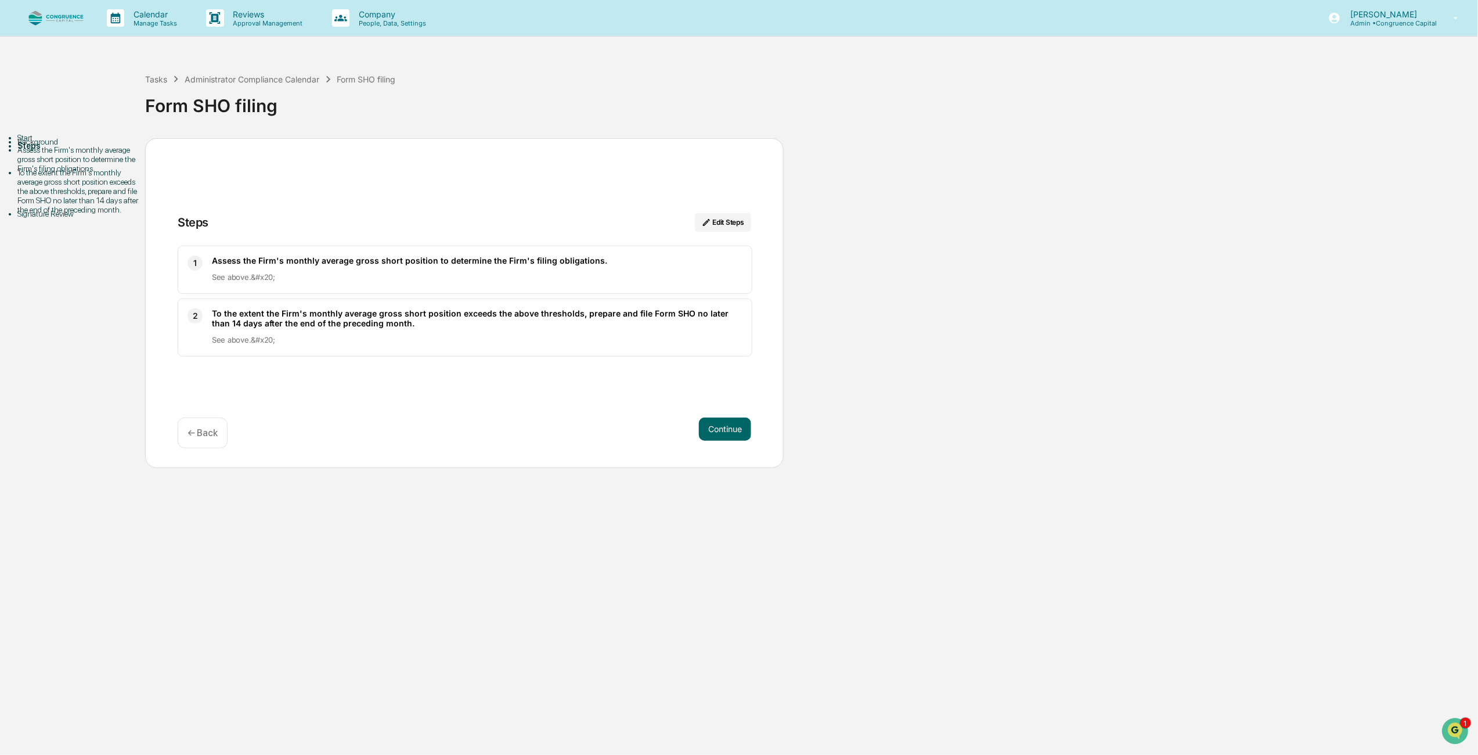
click at [738, 430] on button "Continue" at bounding box center [725, 428] width 52 height 23
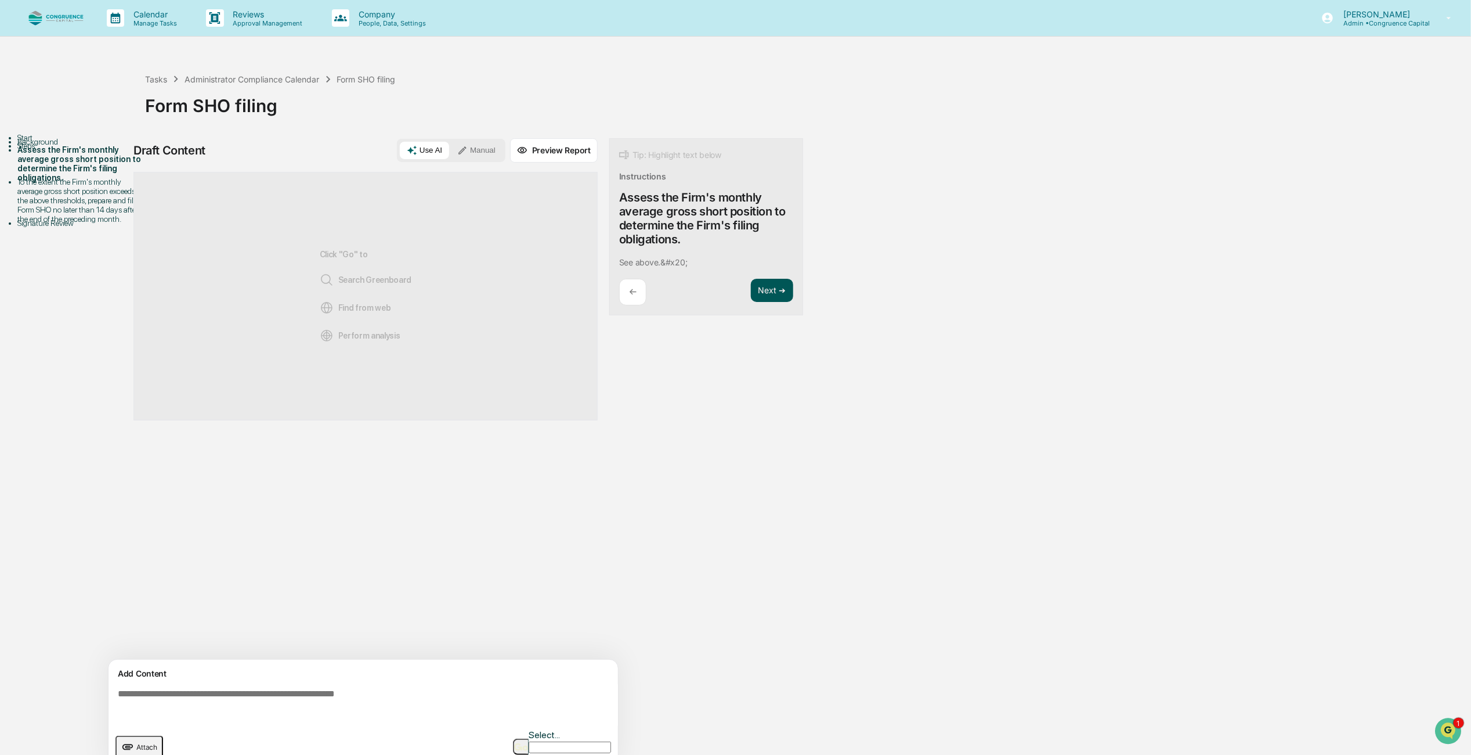
click at [778, 291] on button "Next ➔" at bounding box center [772, 291] width 42 height 24
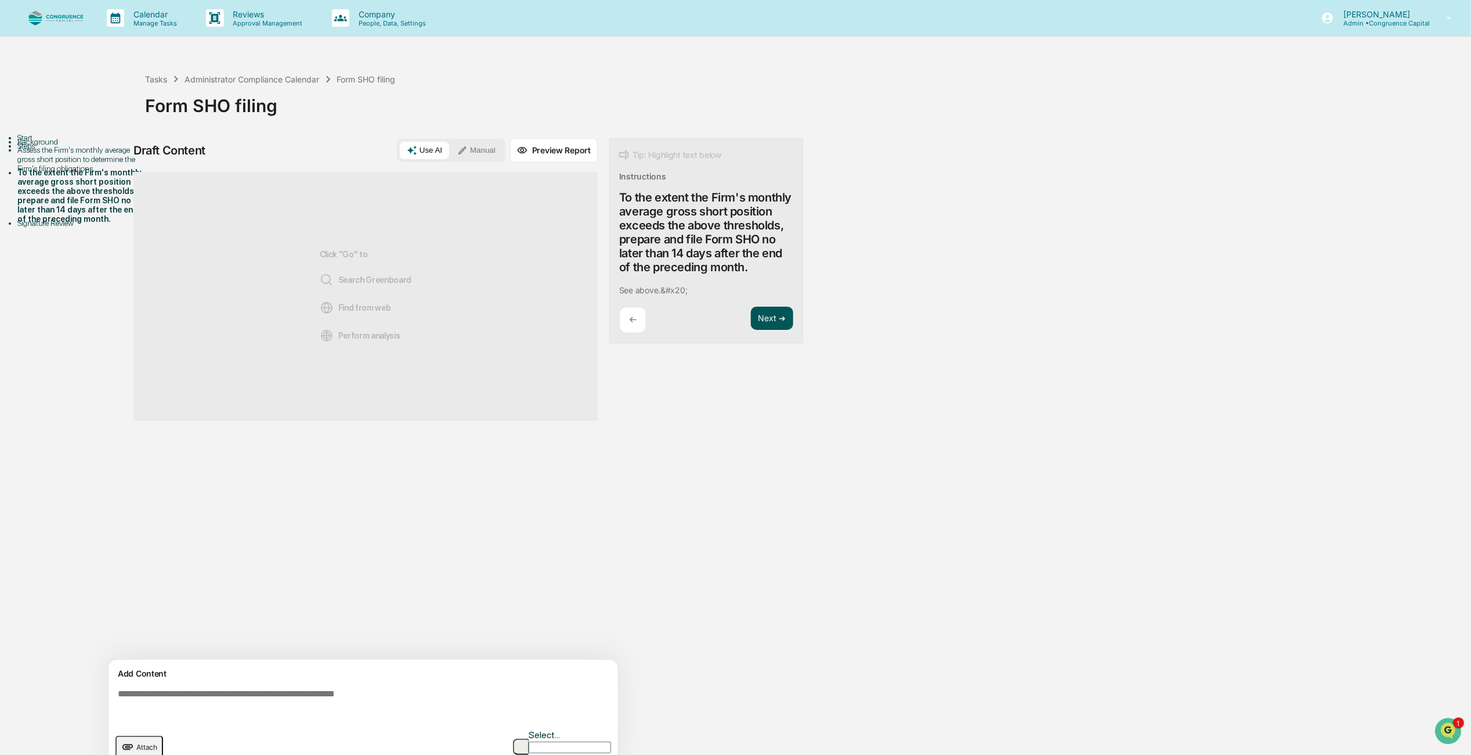
click at [772, 312] on button "Next ➔" at bounding box center [772, 318] width 42 height 24
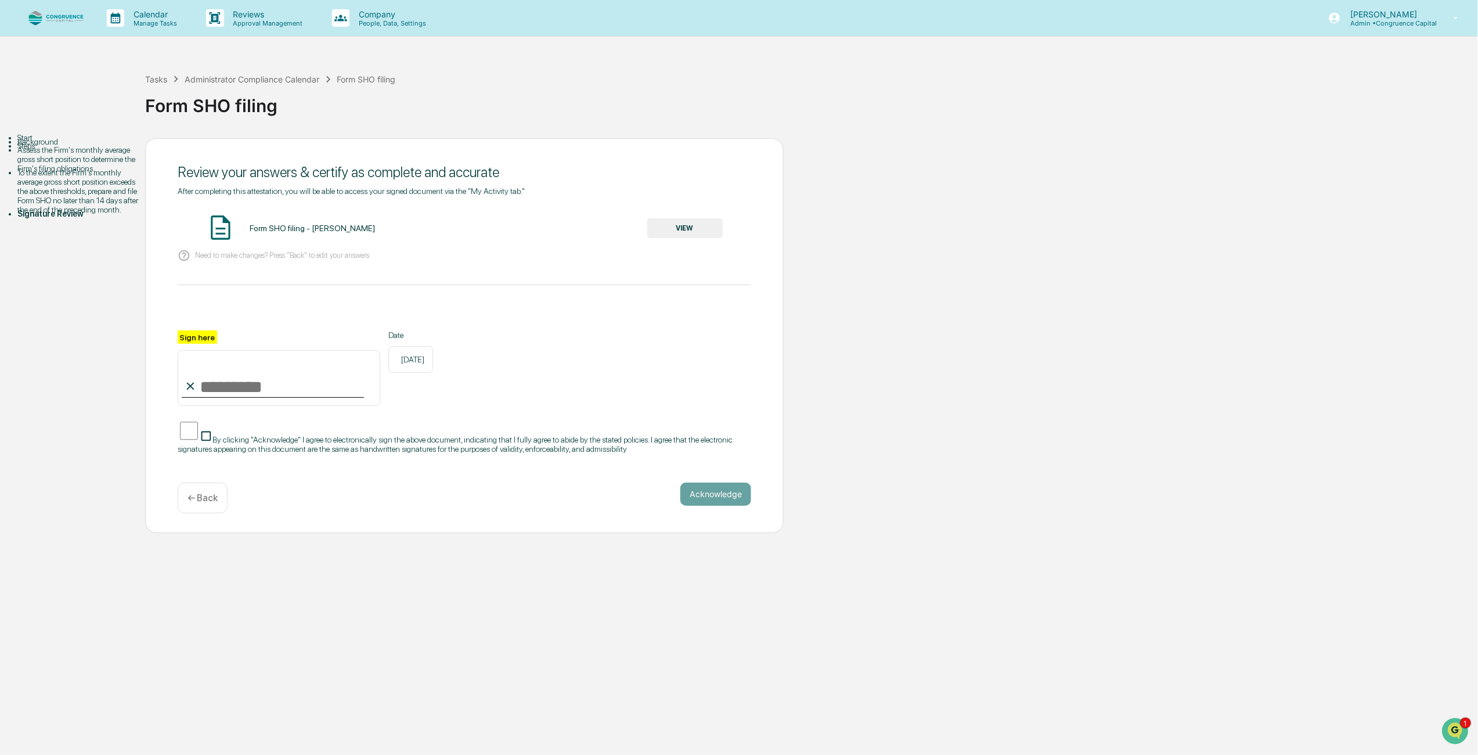
click at [698, 230] on button "VIEW" at bounding box center [684, 228] width 75 height 20
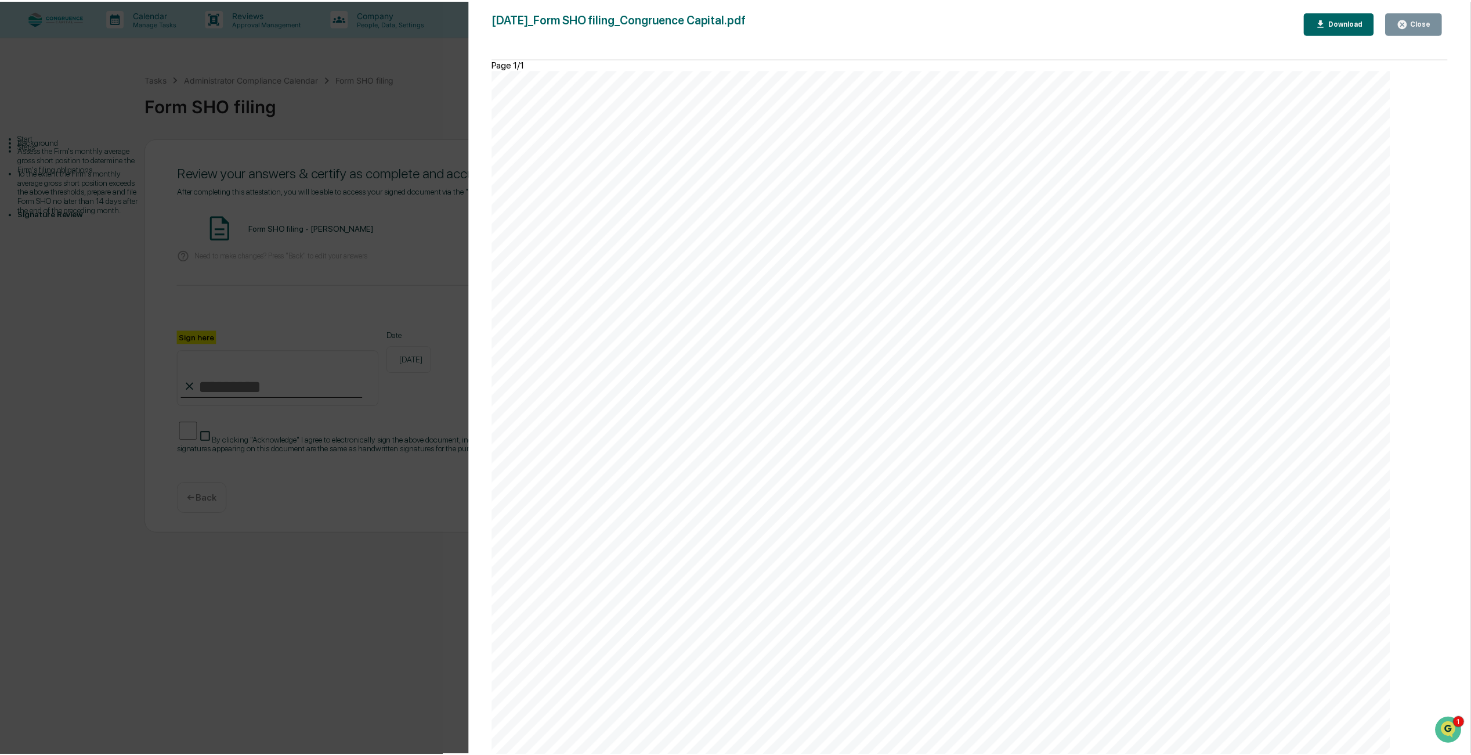
scroll to position [580, 0]
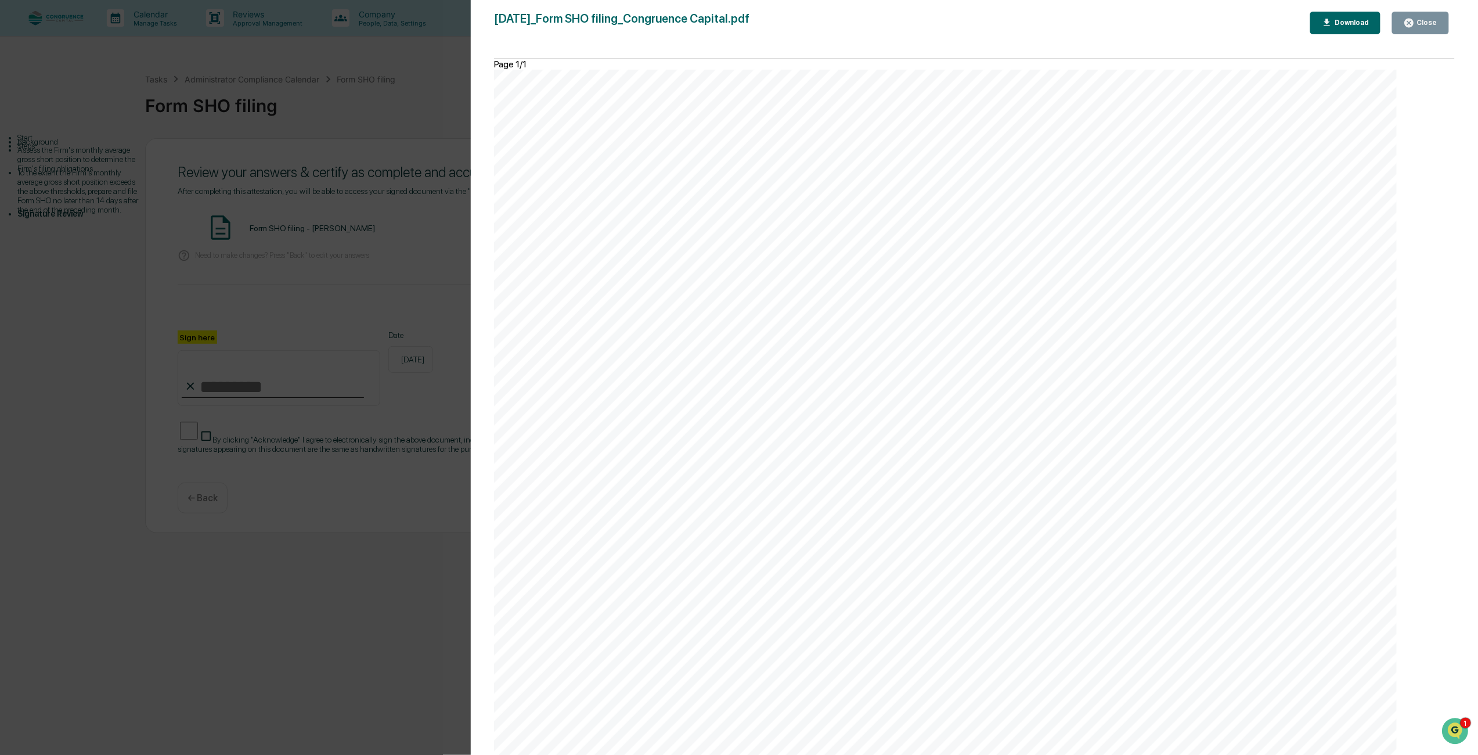
click at [1423, 25] on div "Close" at bounding box center [1425, 23] width 23 height 8
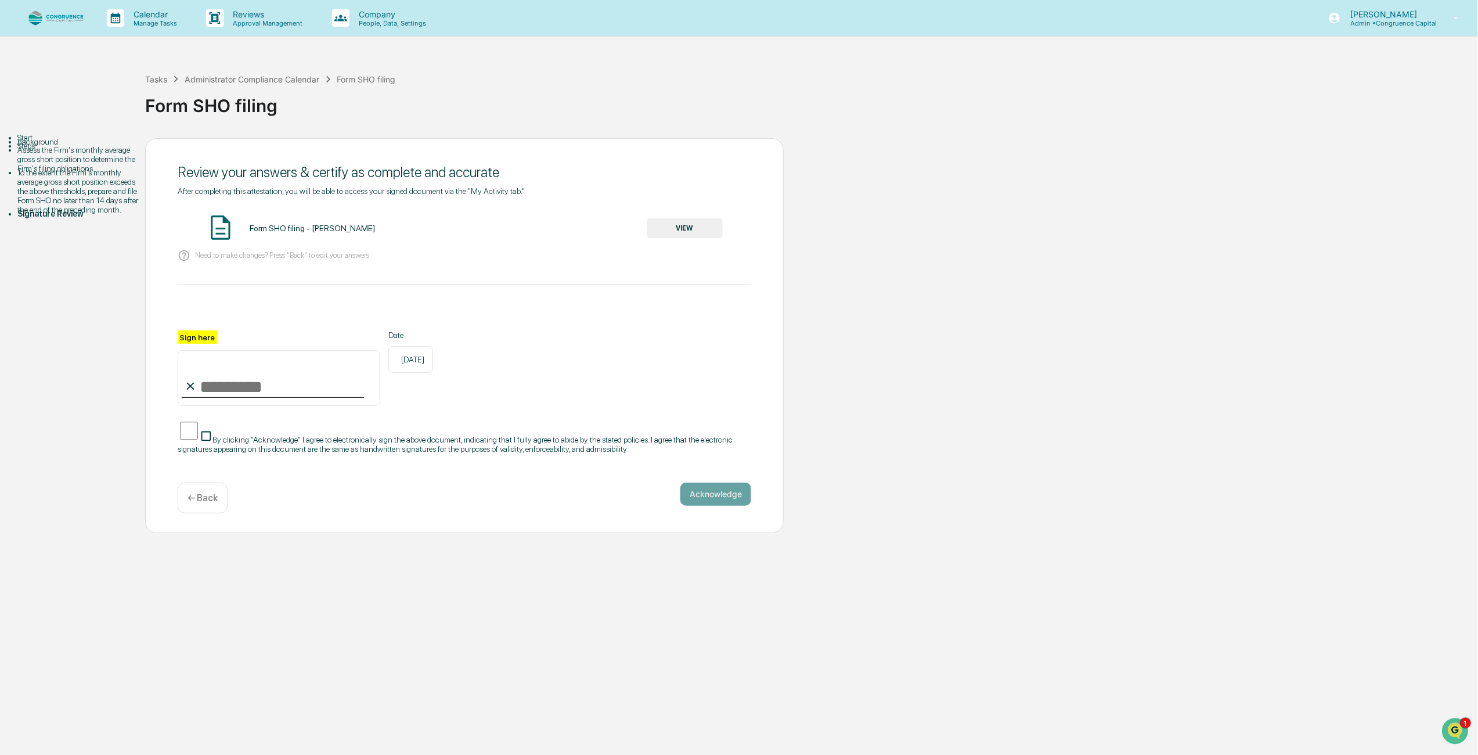
click at [217, 378] on input "Sign here" at bounding box center [279, 378] width 203 height 56
type input "**********"
click at [734, 506] on button "Acknowledge" at bounding box center [715, 493] width 71 height 23
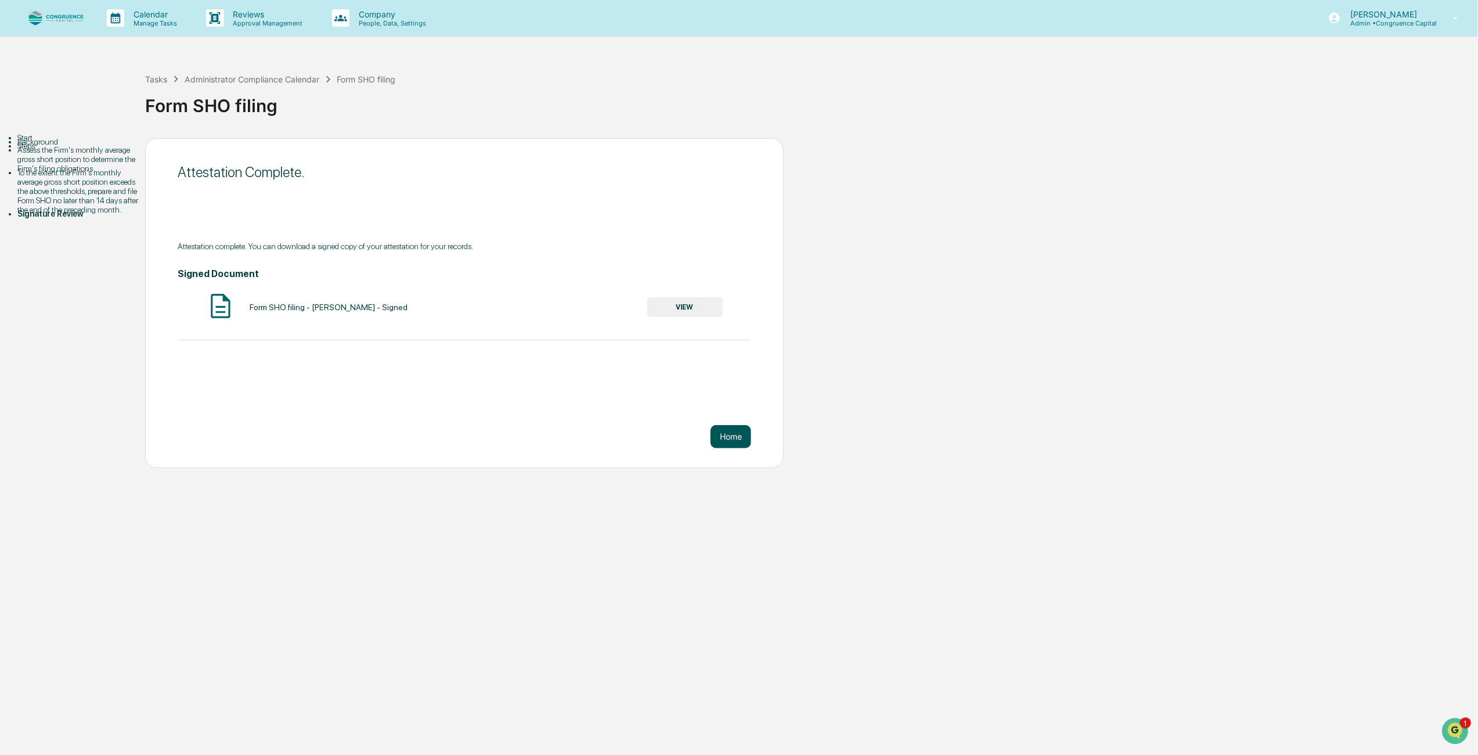
click at [728, 431] on button "Home" at bounding box center [730, 436] width 41 height 23
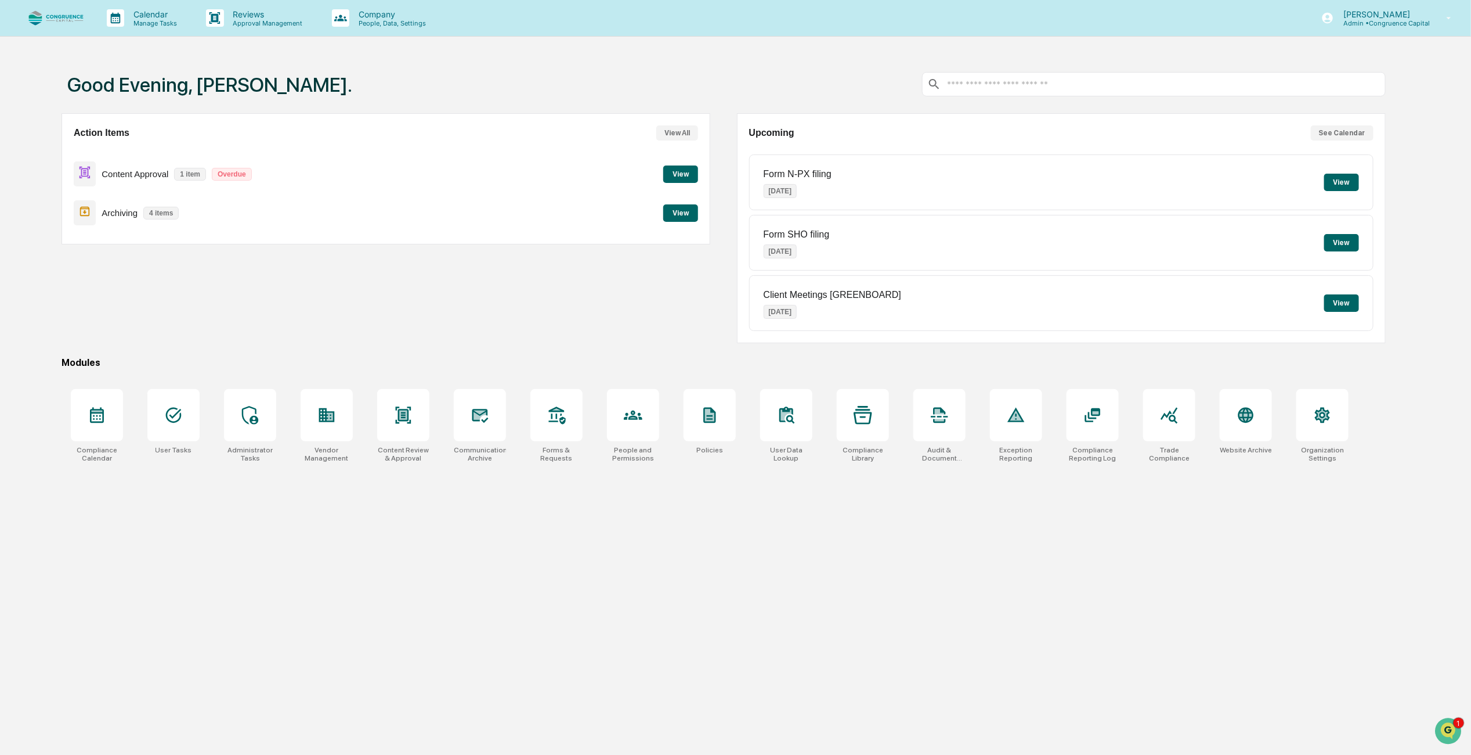
click at [684, 176] on button "View" at bounding box center [680, 173] width 35 height 17
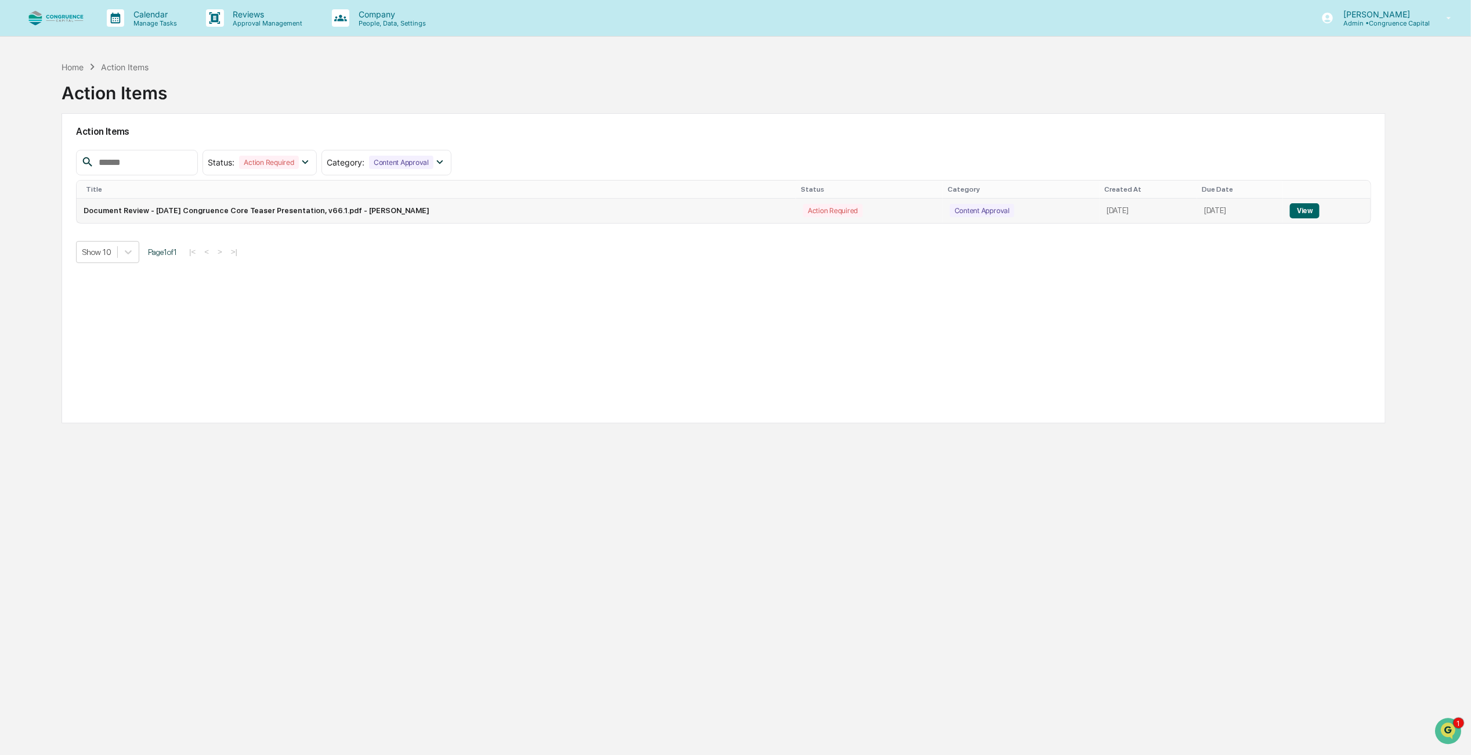
click at [1304, 213] on button "View" at bounding box center [1305, 210] width 30 height 15
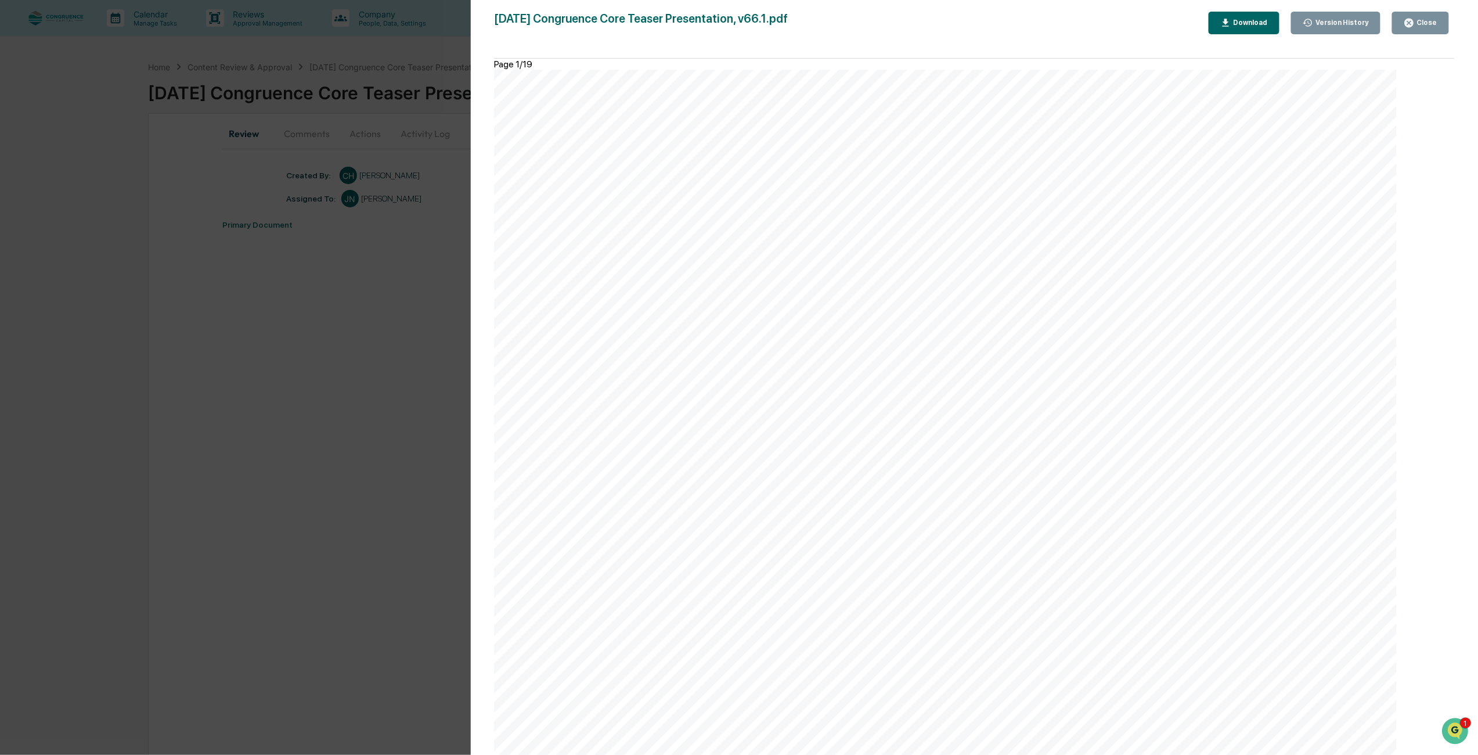
click at [1405, 20] on button "Close" at bounding box center [1420, 23] width 57 height 23
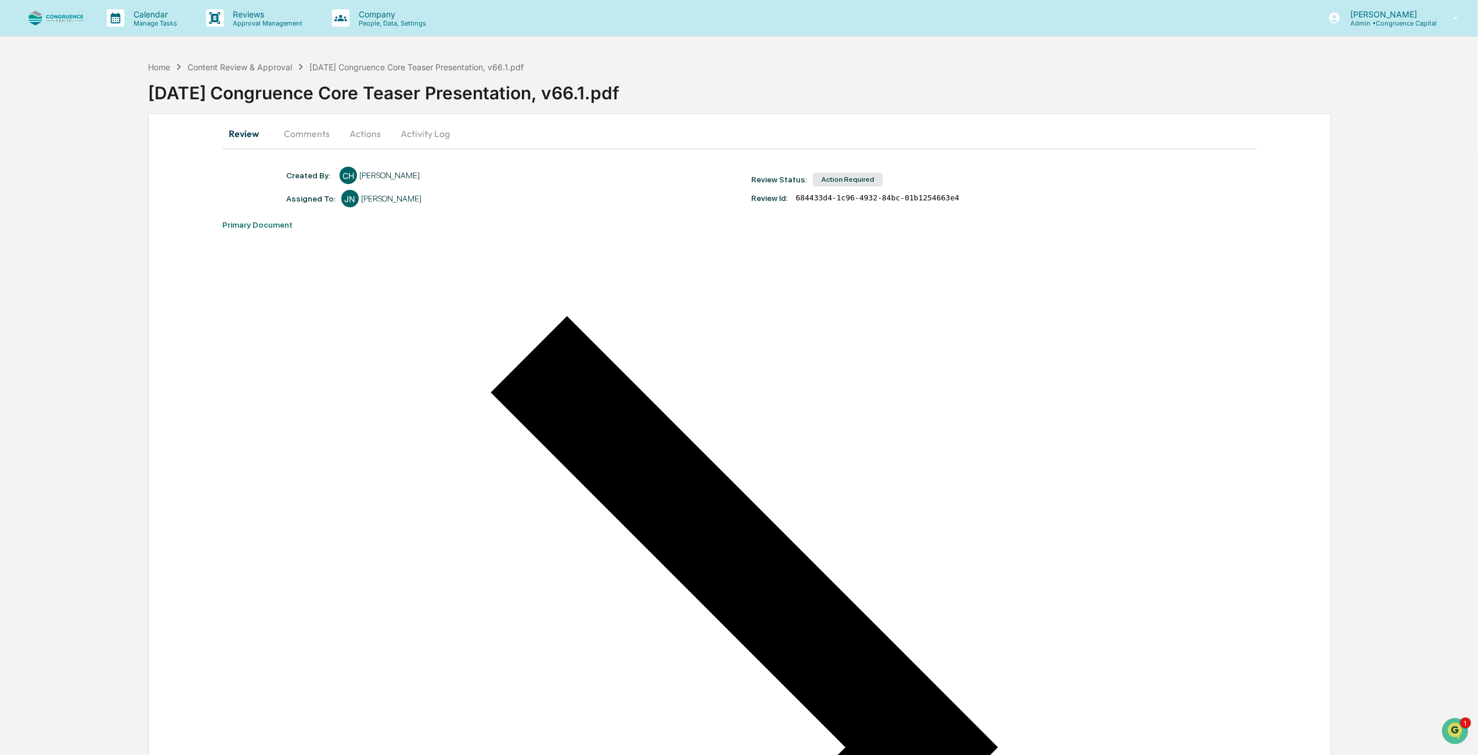
click at [382, 132] on button "Actions" at bounding box center [365, 134] width 52 height 28
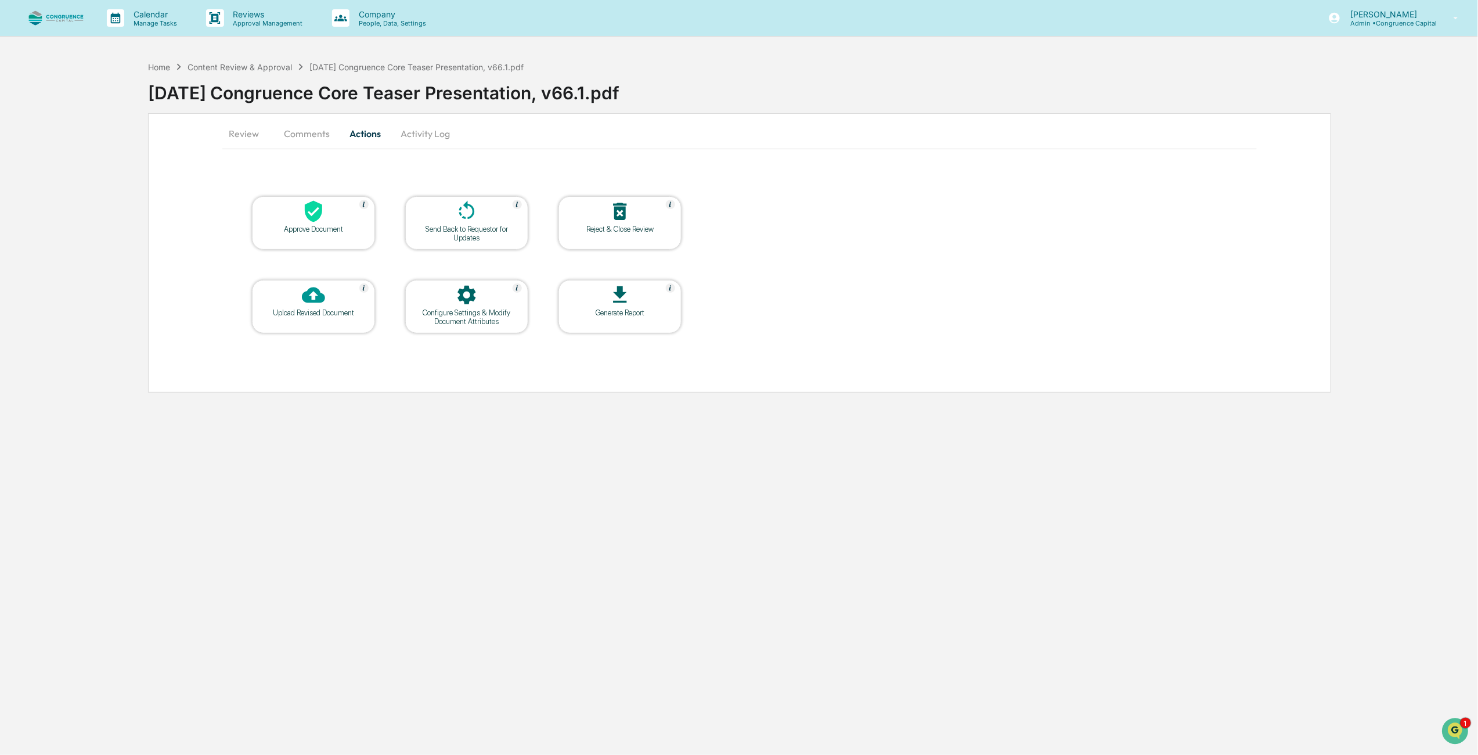
click at [623, 228] on div "Reject & Close Review" at bounding box center [620, 229] width 104 height 9
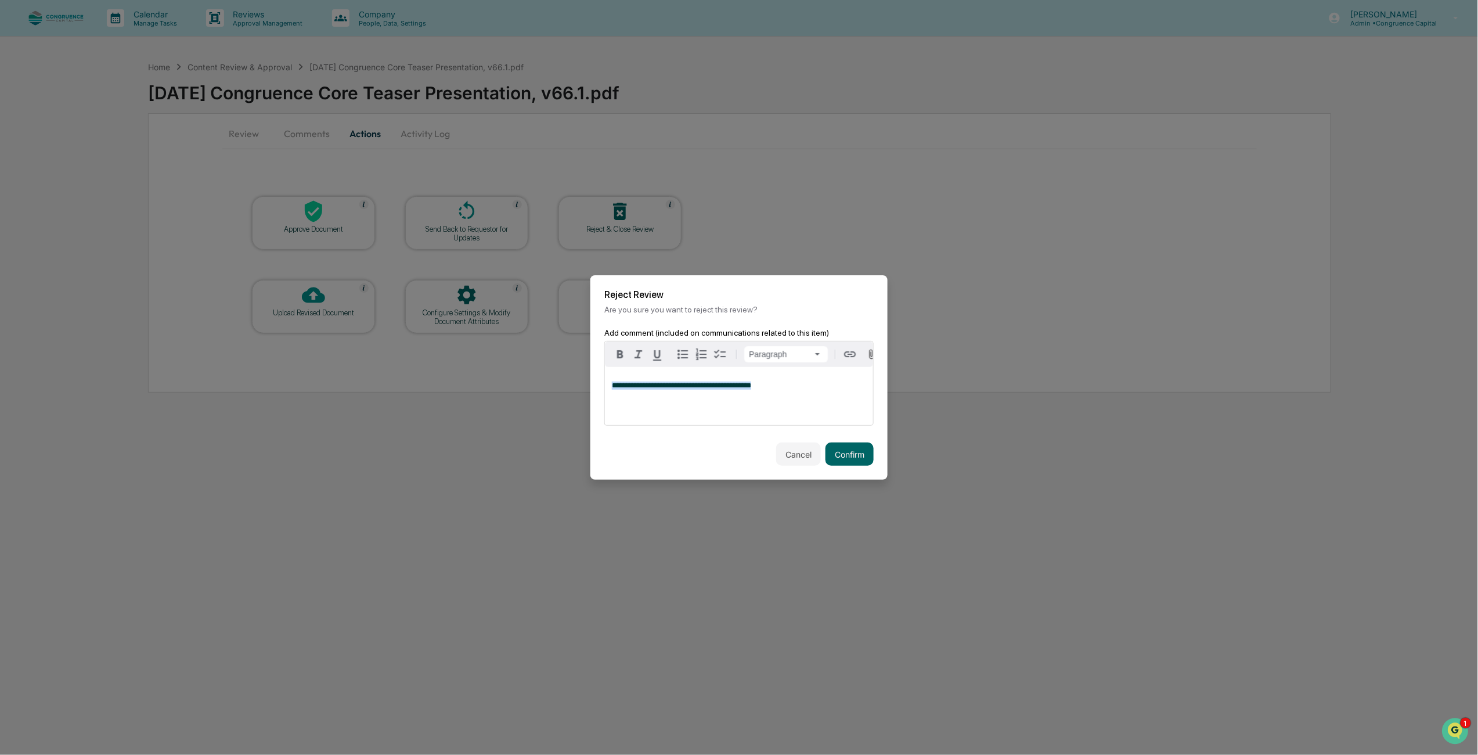
drag, startPoint x: 774, startPoint y: 394, endPoint x: 604, endPoint y: 392, distance: 169.5
click at [604, 392] on div "**********" at bounding box center [738, 383] width 269 height 85
click at [829, 455] on button "Confirm" at bounding box center [849, 453] width 48 height 23
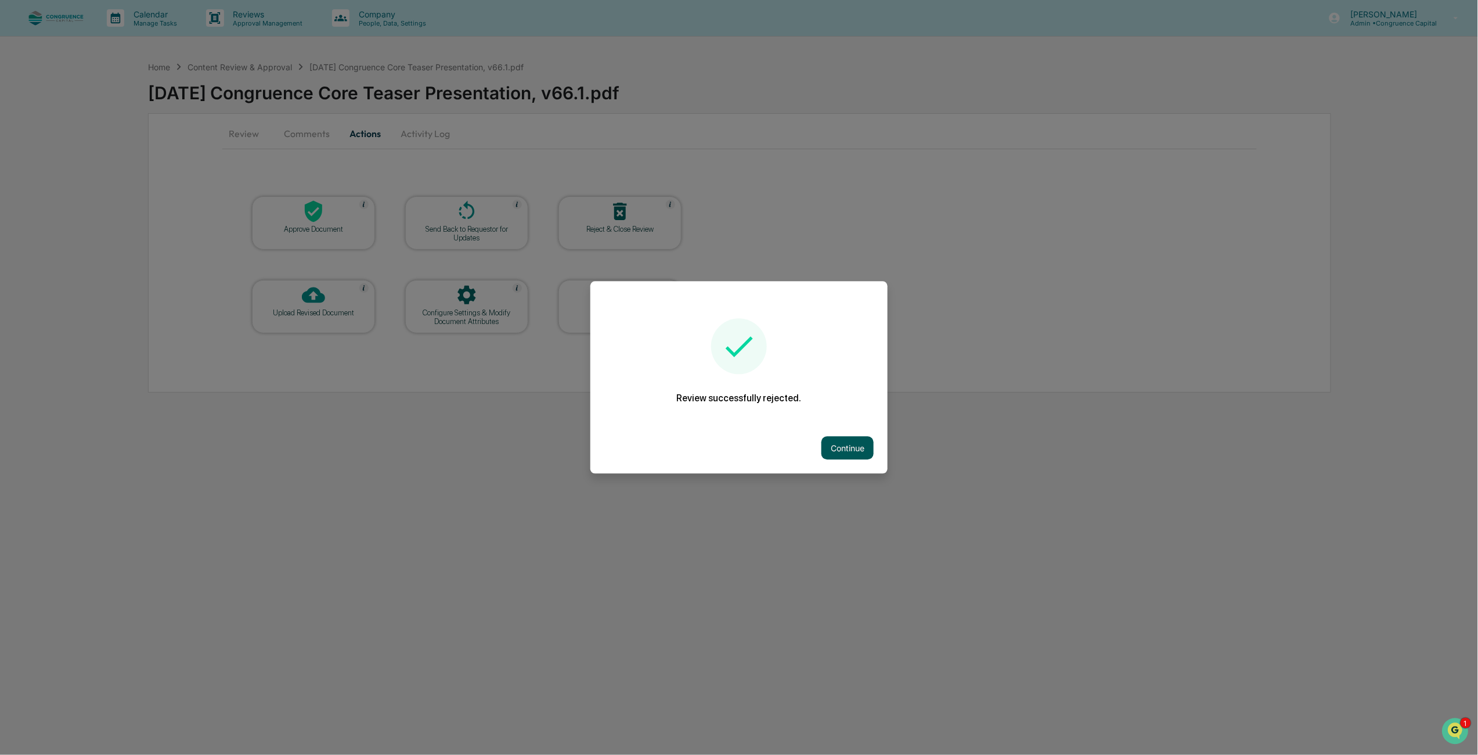
click at [839, 453] on button "Continue" at bounding box center [847, 447] width 52 height 23
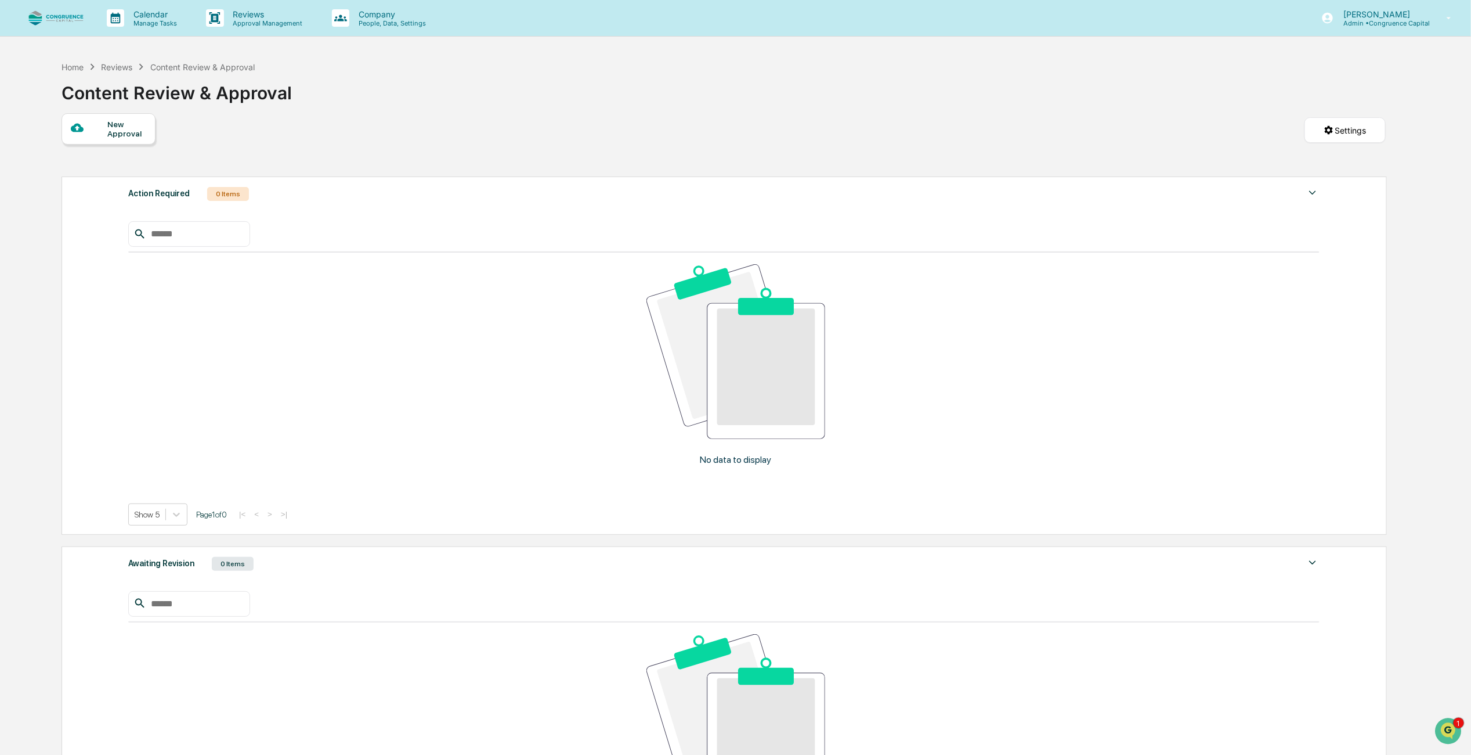
click at [703, 111] on div "Home Reviews Content Review & Approval Content Review & Approval" at bounding box center [724, 84] width 1324 height 58
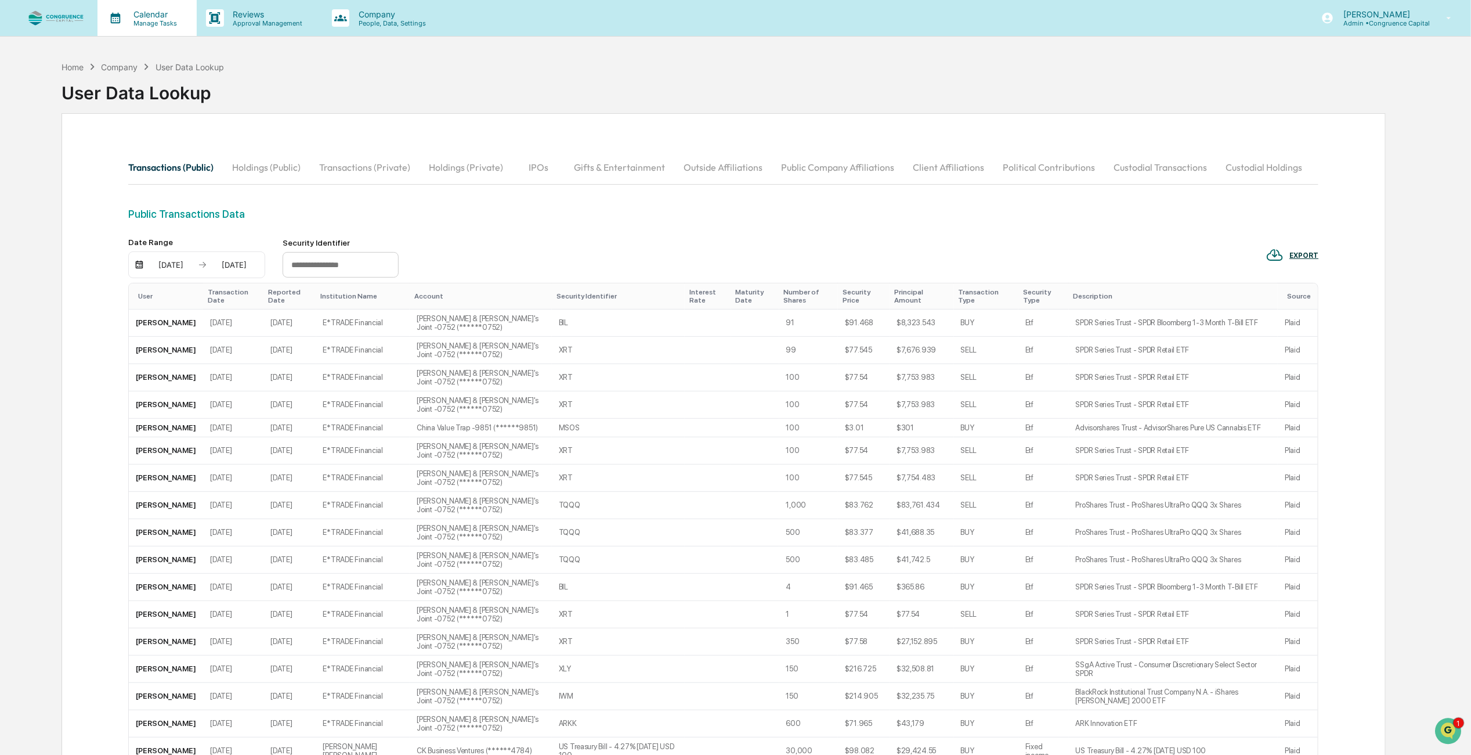
click at [174, 17] on p "Calendar" at bounding box center [153, 14] width 59 height 10
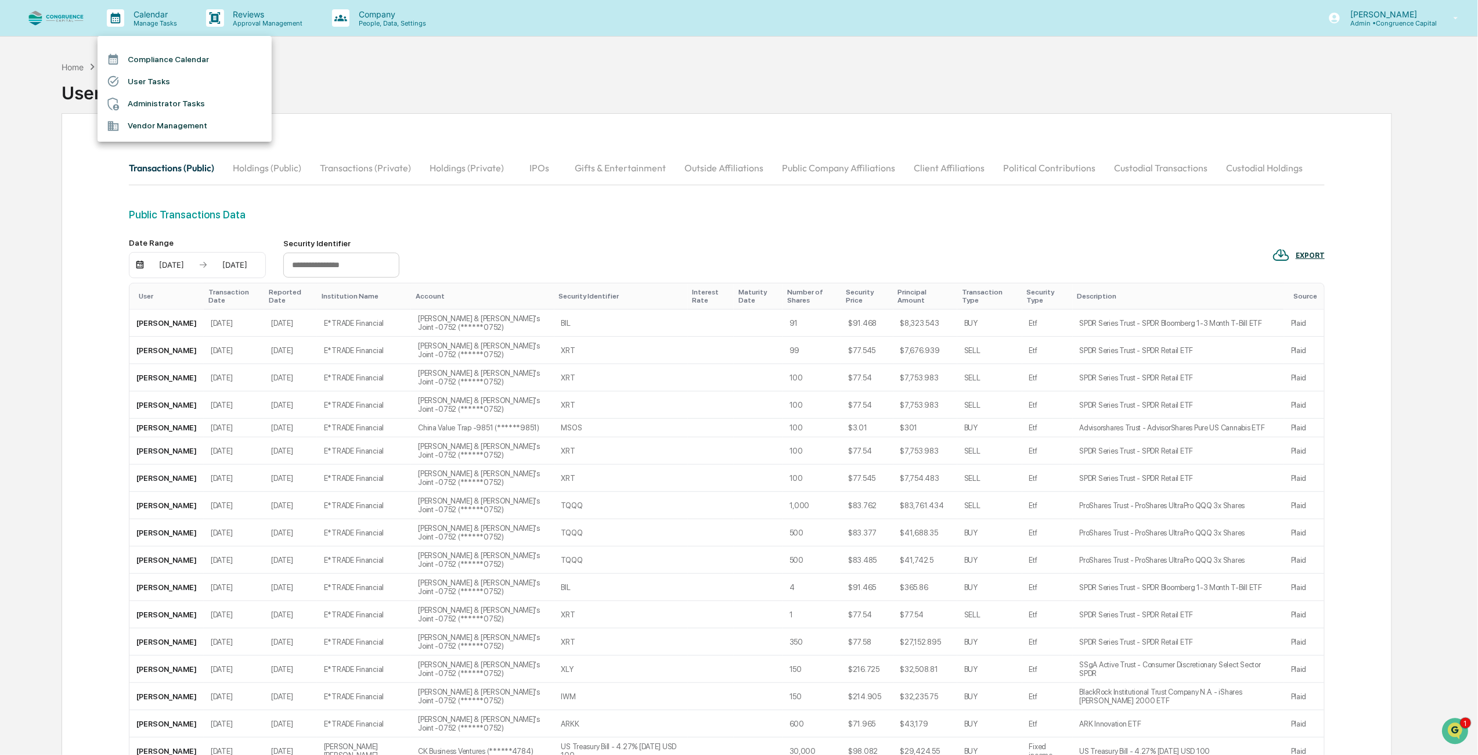
click at [166, 53] on li "Compliance Calendar" at bounding box center [185, 59] width 174 height 22
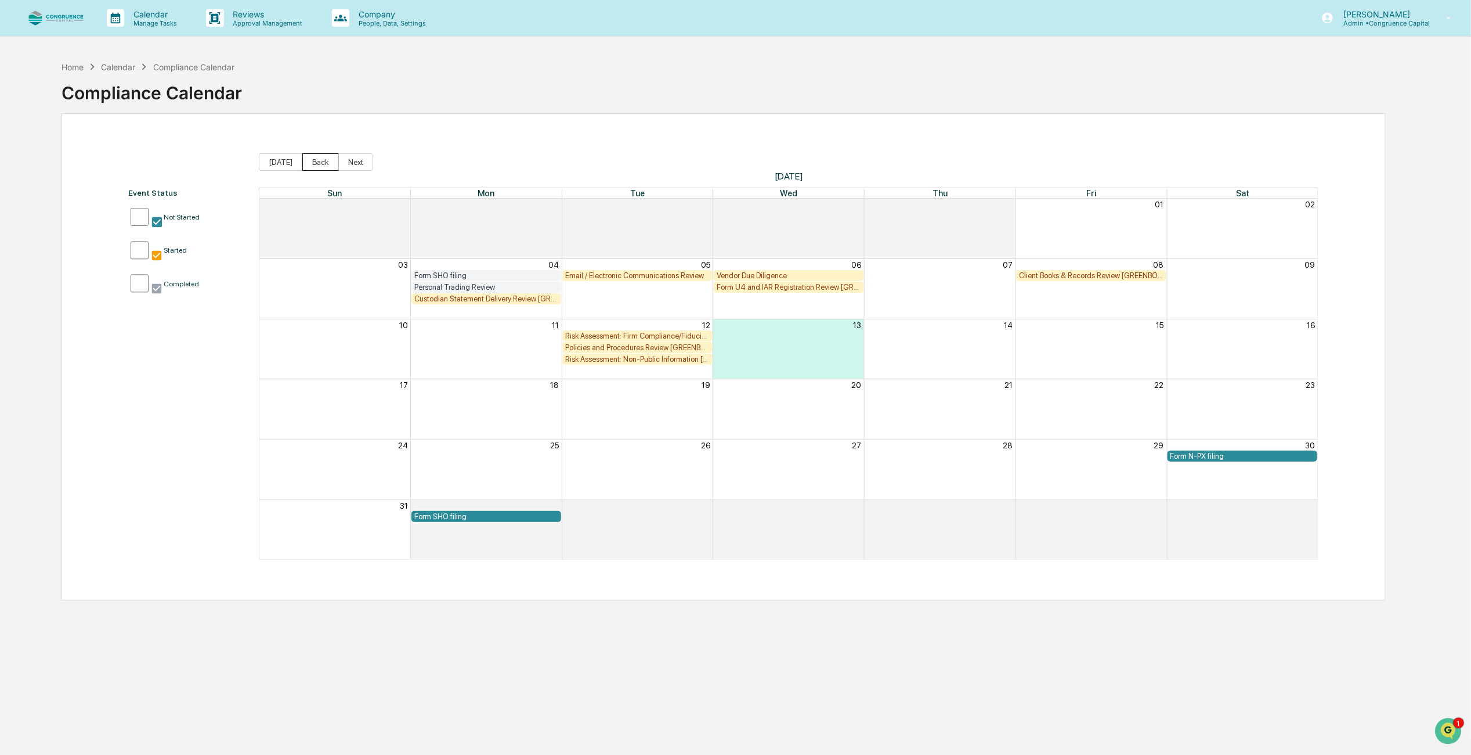
click at [323, 166] on button "Back" at bounding box center [320, 161] width 37 height 17
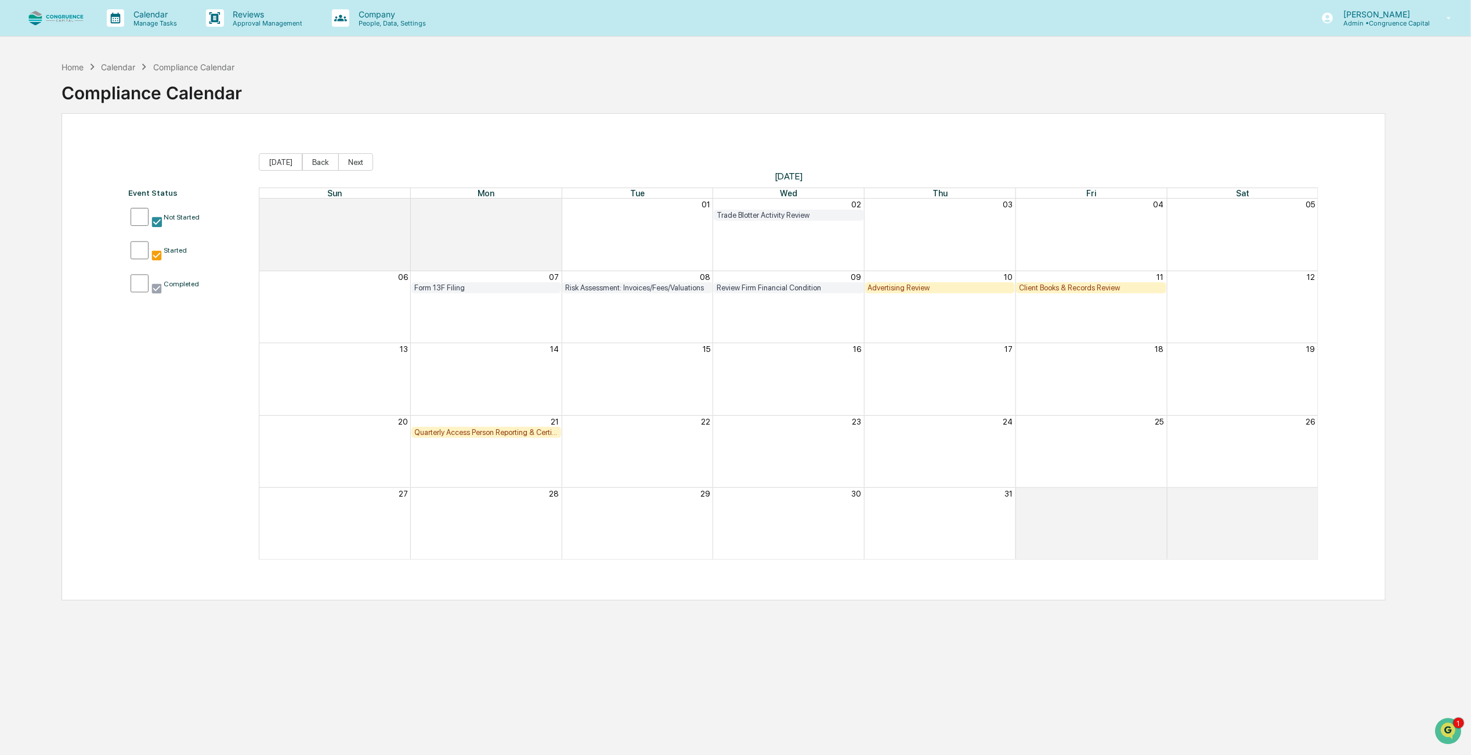
click at [915, 288] on div "Advertising Review" at bounding box center [940, 287] width 145 height 9
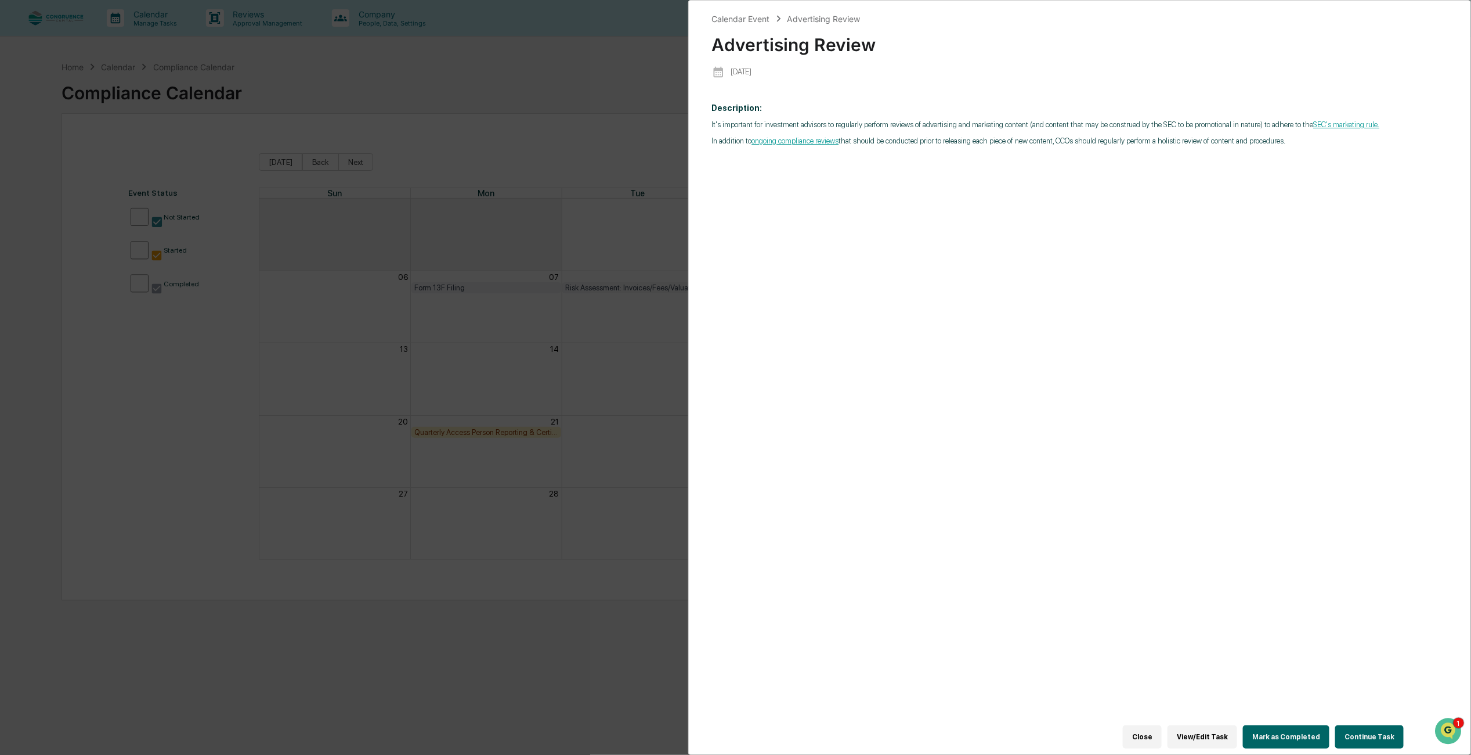
click at [915, 288] on div "Calendar Event Advertising Review Advertising Review [DATE] Description: It's i…" at bounding box center [735, 377] width 1471 height 755
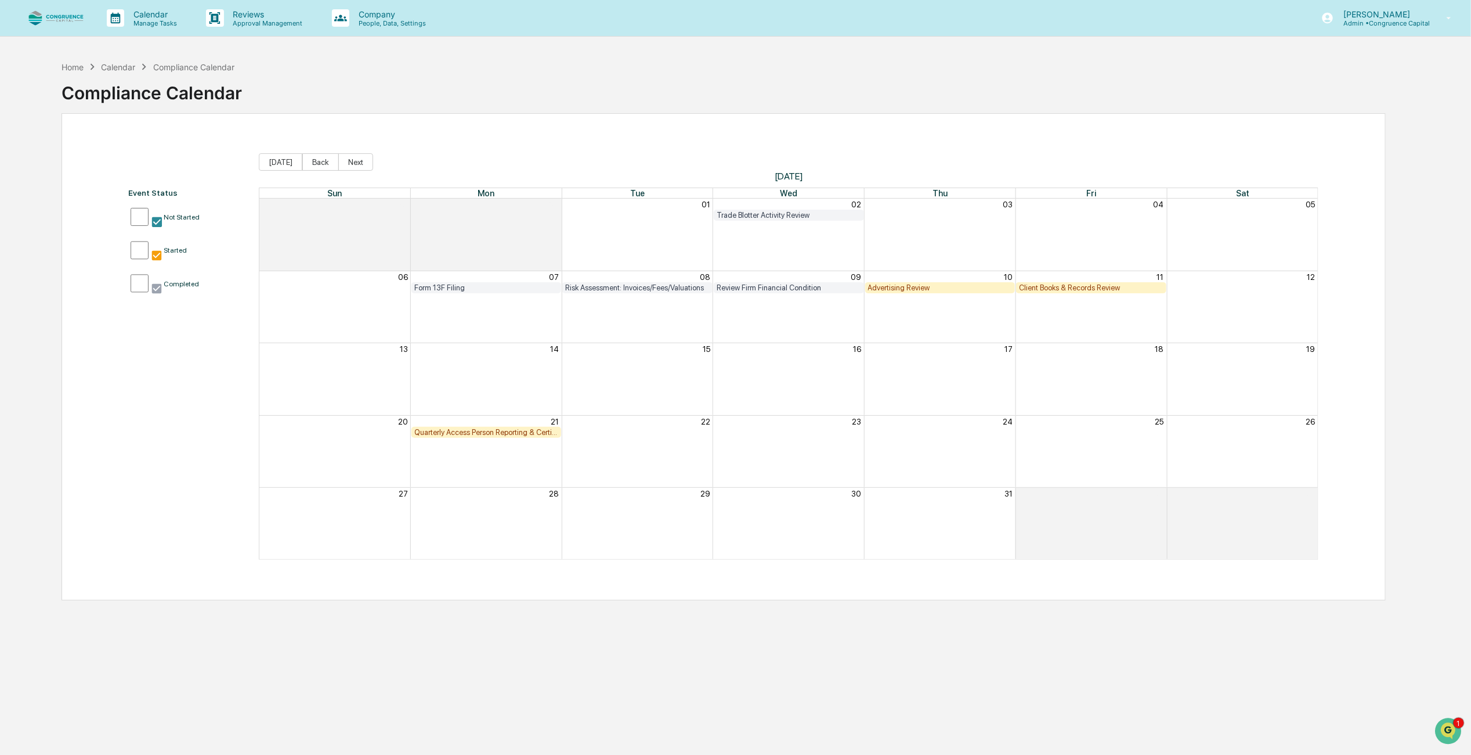
drag, startPoint x: 915, startPoint y: 288, endPoint x: 909, endPoint y: 283, distance: 7.9
click at [909, 283] on div "Advertising Review" at bounding box center [940, 287] width 145 height 9
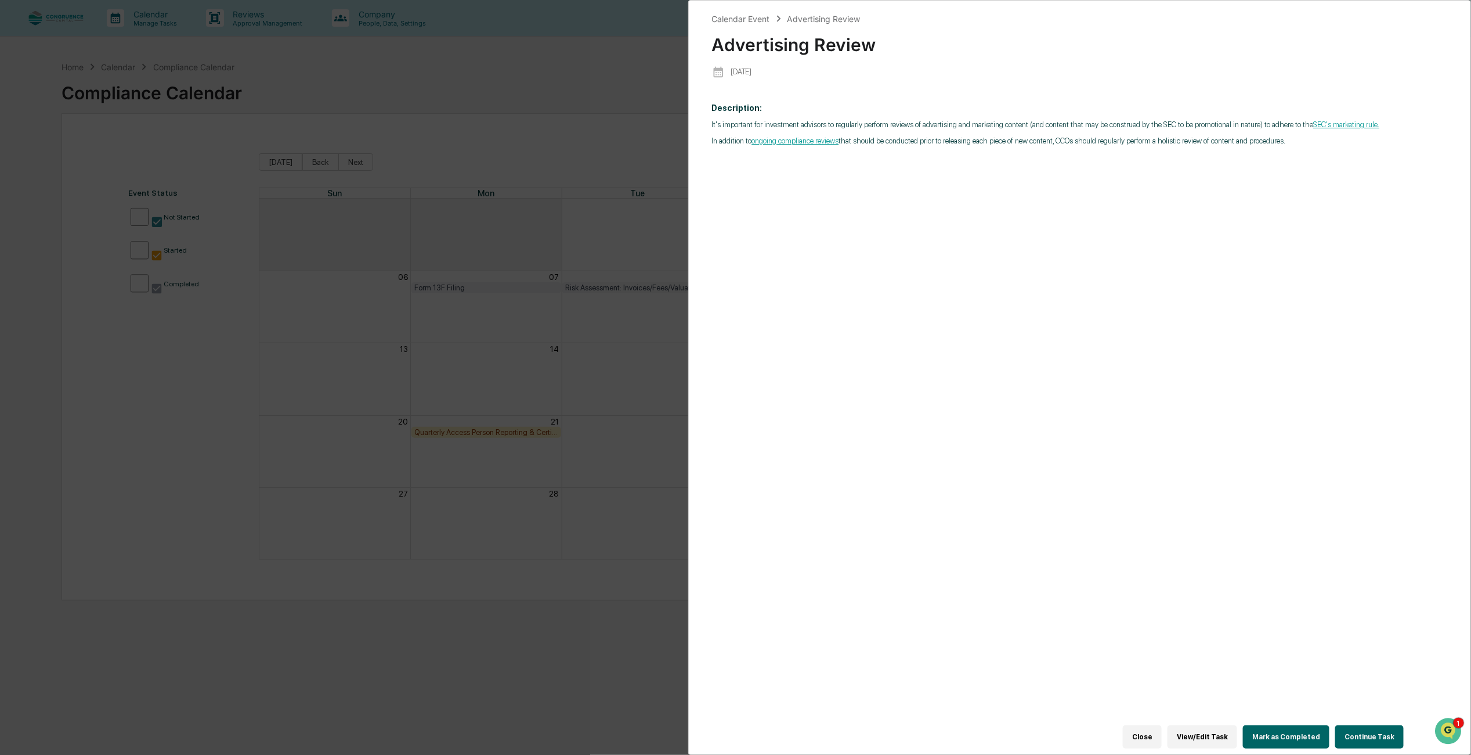
click at [1155, 730] on button "Close" at bounding box center [1142, 736] width 39 height 23
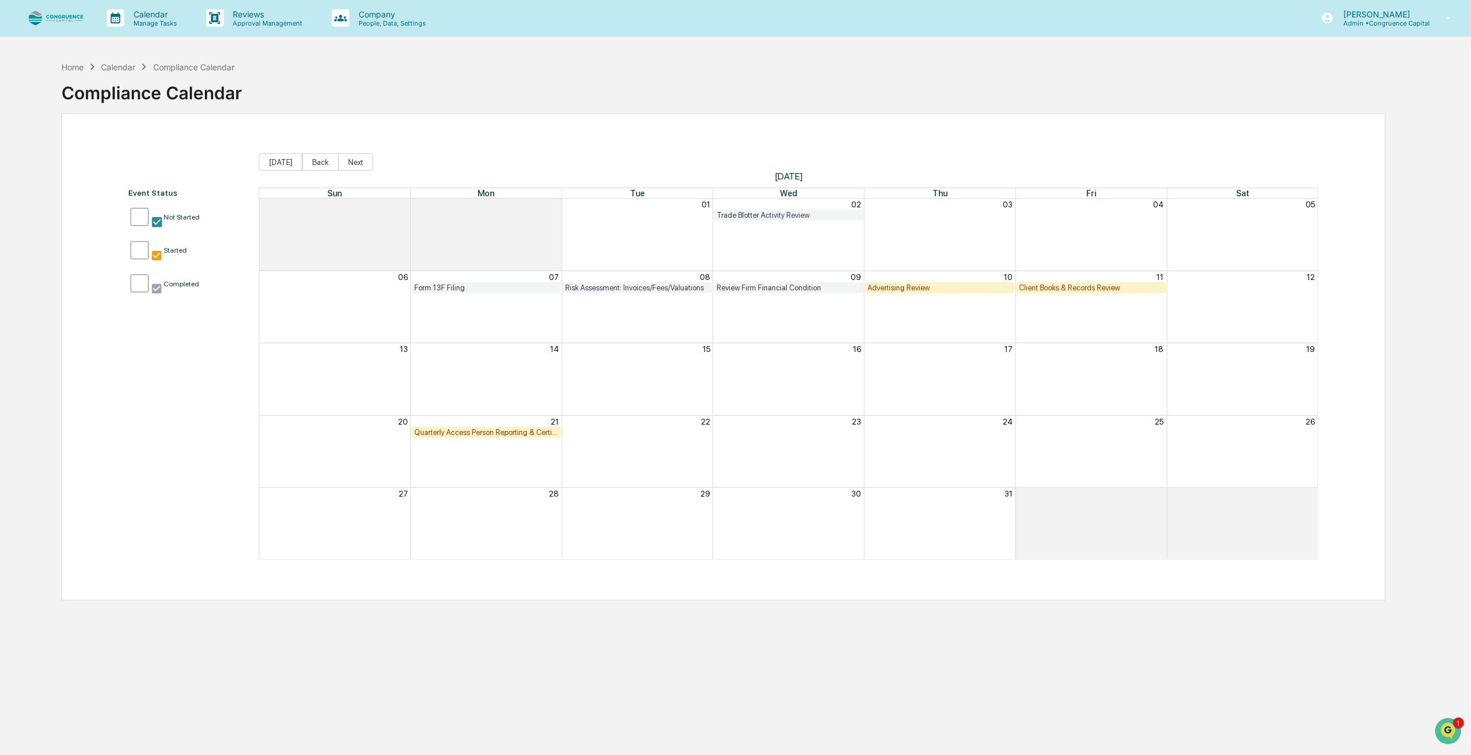
click at [486, 434] on div "Quarterly Access Person Reporting & Certification" at bounding box center [486, 432] width 145 height 9
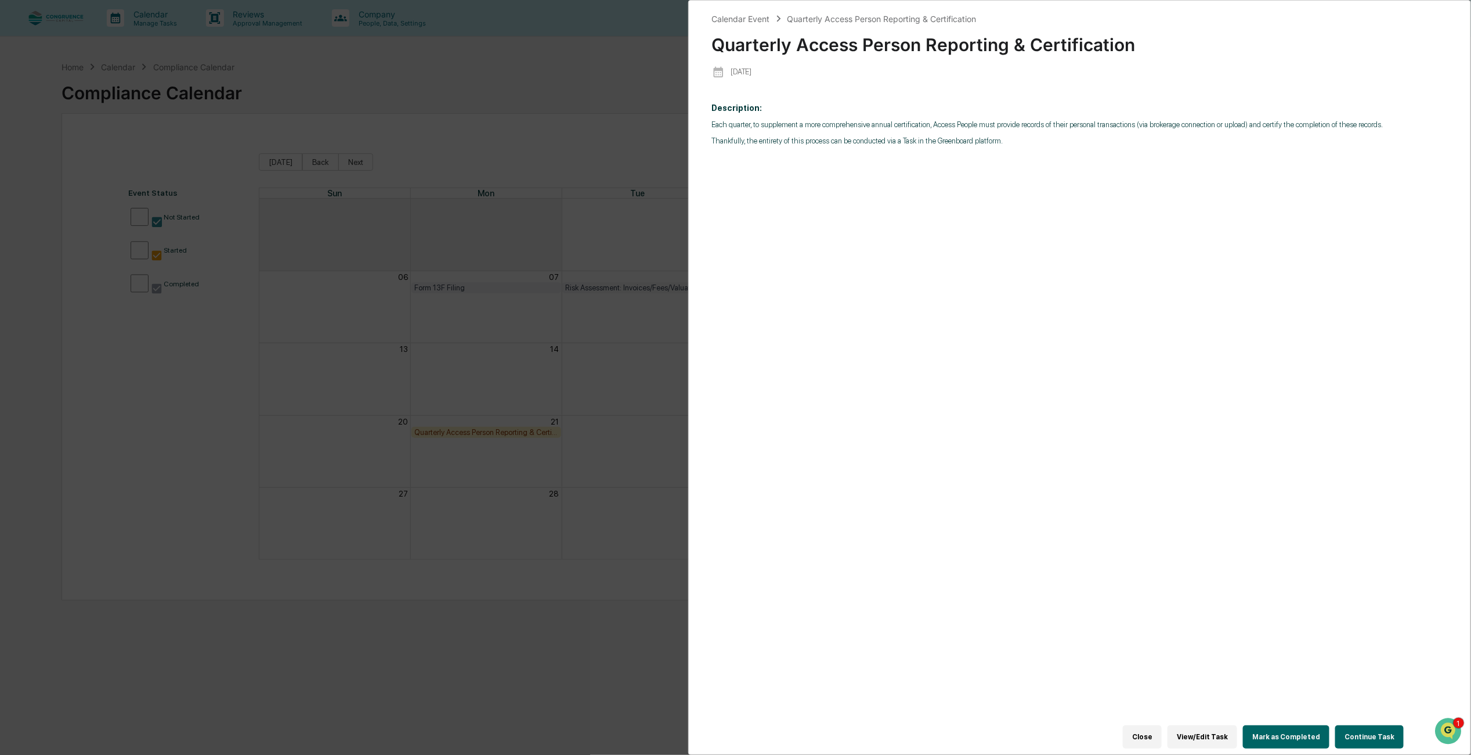
click at [1159, 728] on button "Close" at bounding box center [1142, 736] width 39 height 23
